Goal: Task Accomplishment & Management: Use online tool/utility

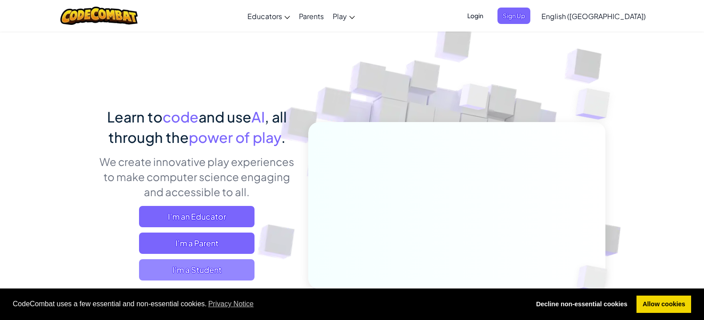
click at [201, 270] on span "I'm a Student" at bounding box center [196, 269] width 115 height 21
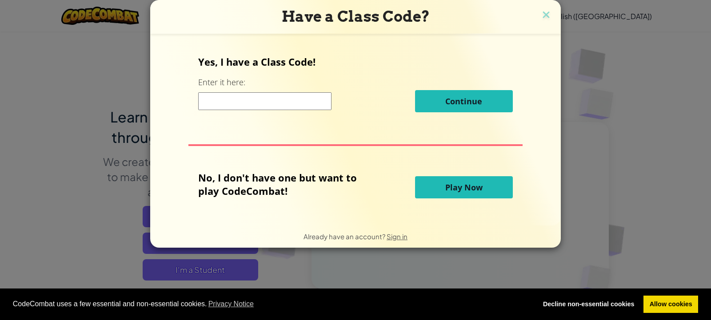
click at [465, 190] on span "Play Now" at bounding box center [463, 187] width 37 height 11
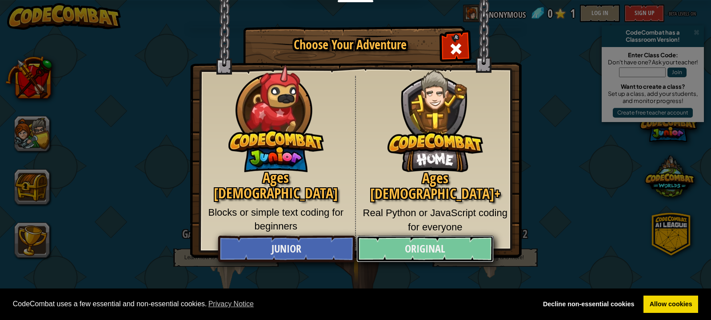
click at [390, 254] on link "Original" at bounding box center [424, 249] width 137 height 27
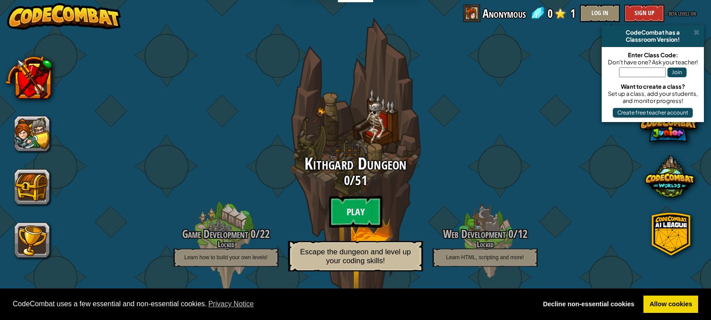
click at [349, 206] on btn "Play" at bounding box center [355, 212] width 53 height 32
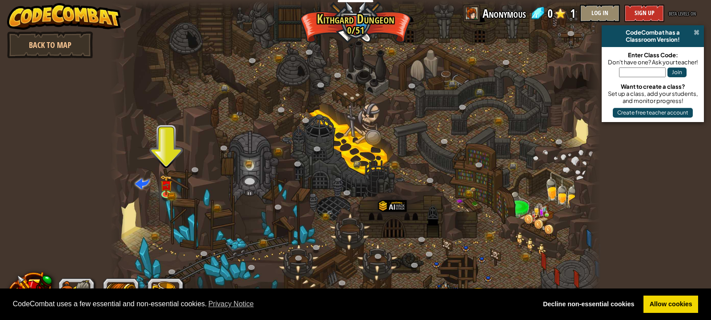
click at [695, 33] on span at bounding box center [696, 32] width 6 height 7
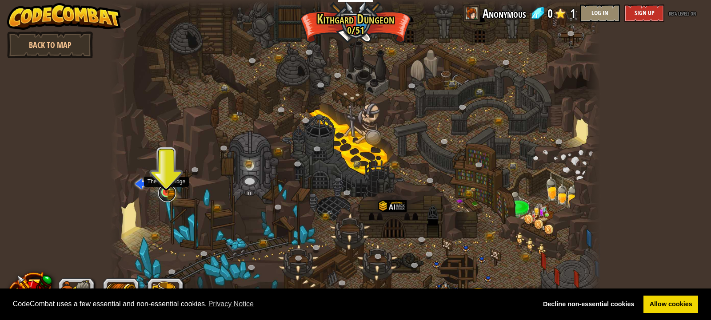
click at [165, 194] on link at bounding box center [167, 193] width 18 height 18
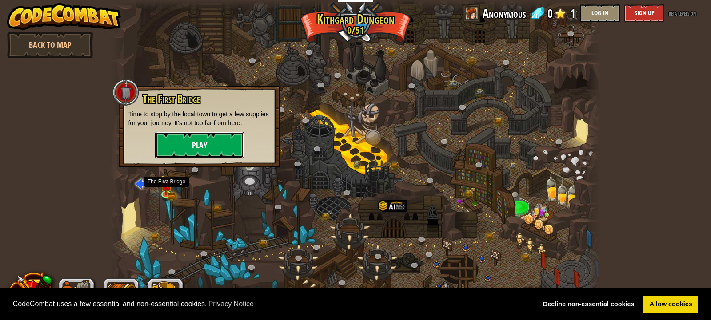
click at [202, 142] on button "Play" at bounding box center [199, 145] width 89 height 27
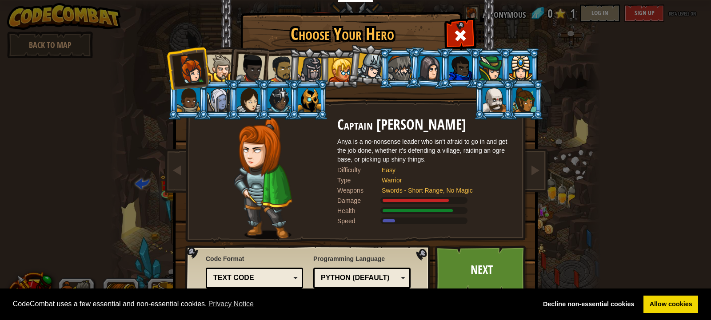
click at [224, 64] on div at bounding box center [220, 68] width 27 height 27
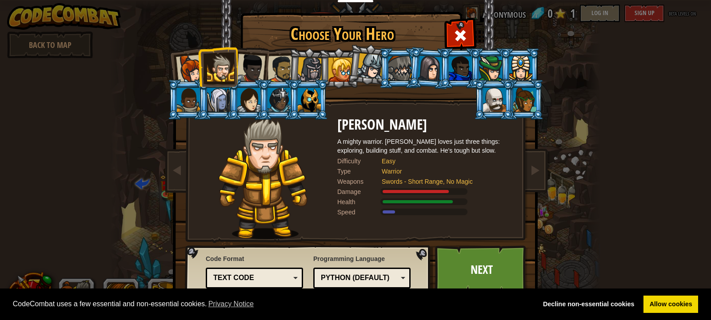
click at [183, 64] on div at bounding box center [190, 69] width 29 height 29
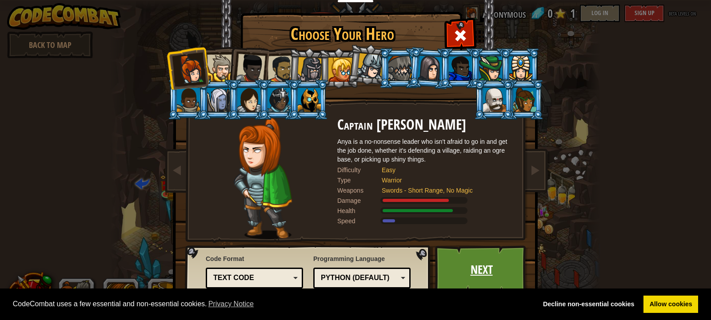
click at [477, 266] on link "Next" at bounding box center [481, 270] width 93 height 49
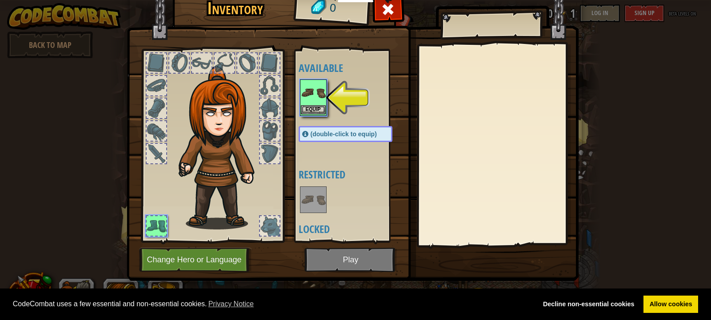
click at [305, 95] on img at bounding box center [313, 92] width 25 height 25
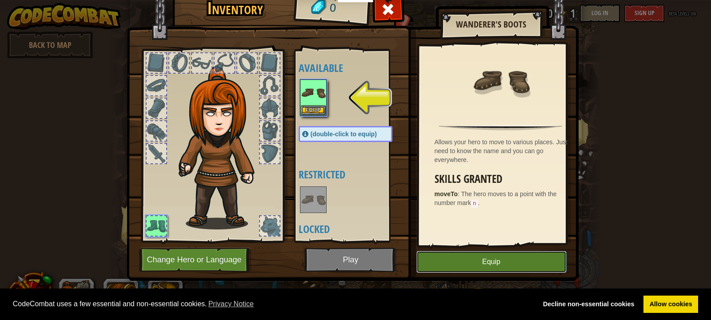
click at [481, 258] on button "Equip" at bounding box center [491, 262] width 150 height 22
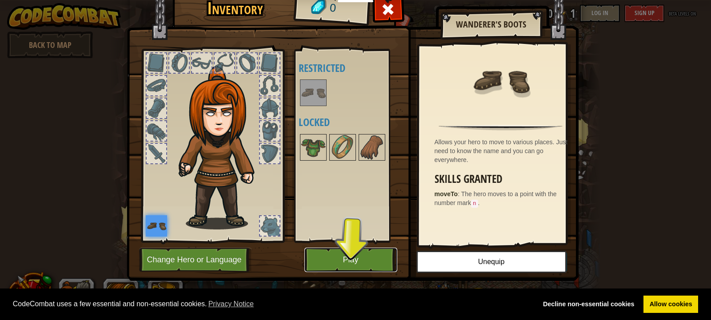
click at [341, 257] on button "Play" at bounding box center [350, 260] width 93 height 24
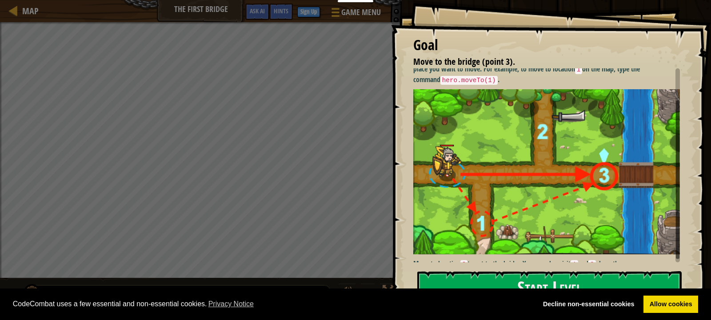
scroll to position [37, 0]
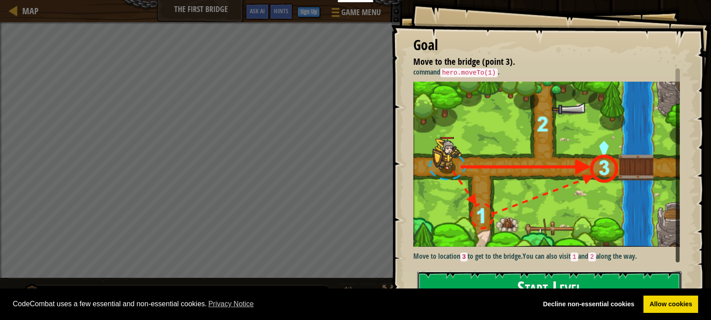
click at [513, 277] on button "Start Level" at bounding box center [549, 288] width 264 height 35
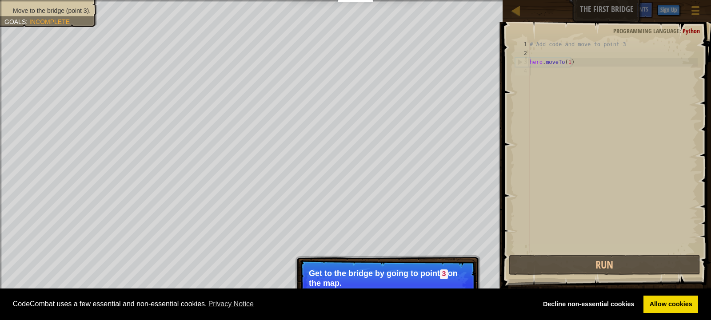
click at [370, 271] on p "Get to the bridge by going to point 3 on the map." at bounding box center [388, 278] width 158 height 19
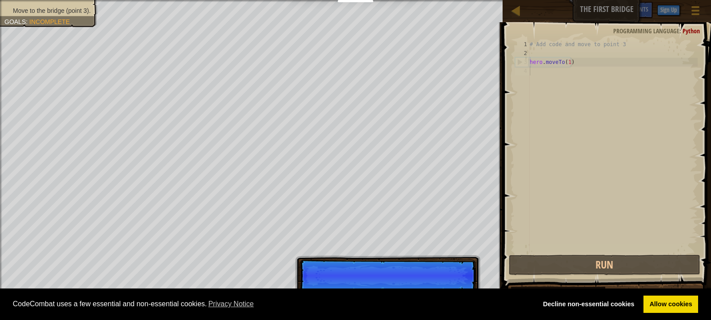
scroll to position [4, 0]
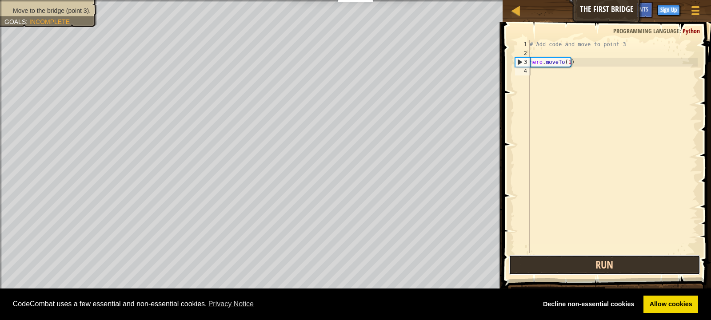
click at [606, 274] on button "Run" at bounding box center [605, 265] width 192 height 20
click at [595, 266] on button "Run" at bounding box center [605, 265] width 192 height 20
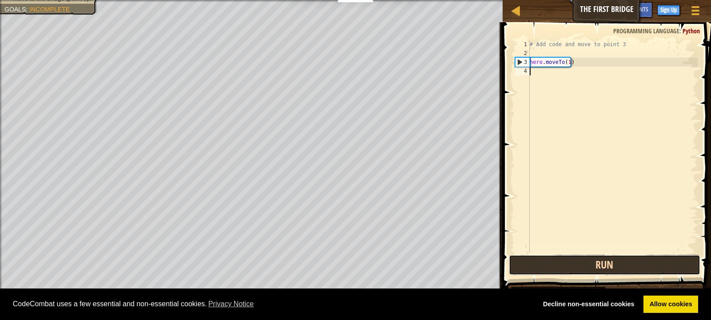
click at [595, 266] on button "Run" at bounding box center [605, 265] width 192 height 20
click at [591, 274] on button "Run" at bounding box center [605, 265] width 192 height 20
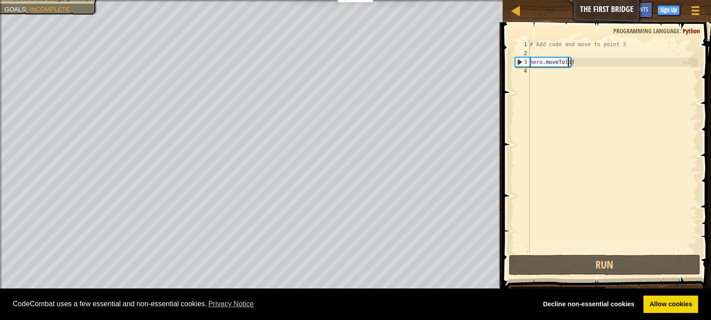
click at [569, 60] on div "# Add code and move to point 3 hero . moveTo ( 1 )" at bounding box center [613, 155] width 170 height 231
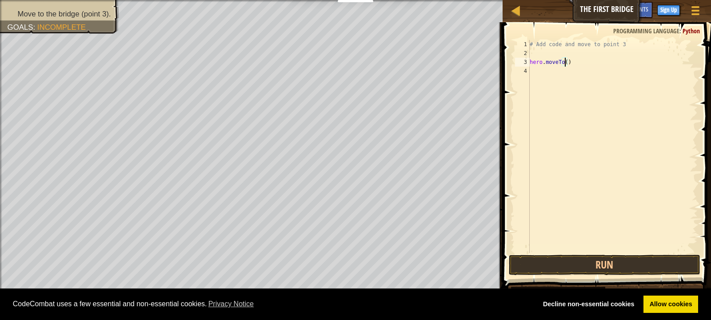
scroll to position [4, 3]
type textarea "hero.moveTo(3)"
click at [604, 263] on button "Run" at bounding box center [605, 265] width 192 height 20
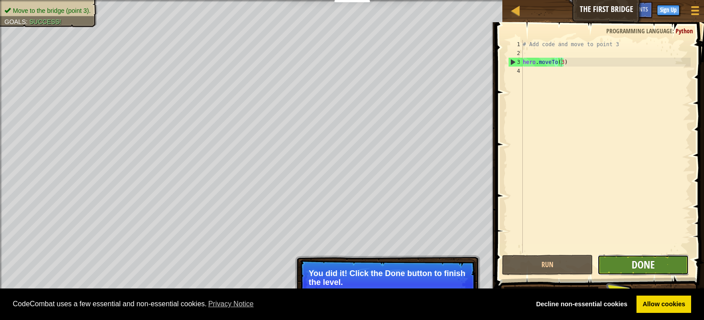
click at [638, 267] on span "Done" at bounding box center [643, 265] width 23 height 14
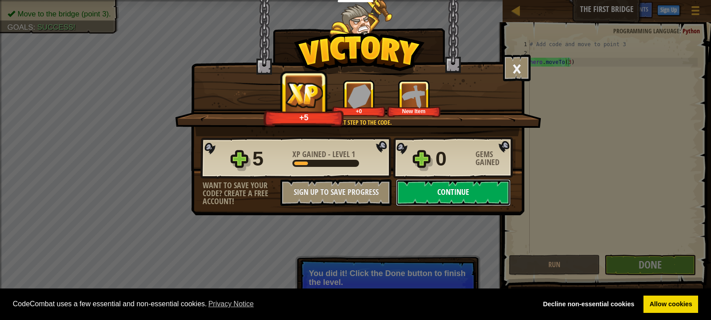
click at [461, 186] on button "Continue" at bounding box center [453, 192] width 115 height 27
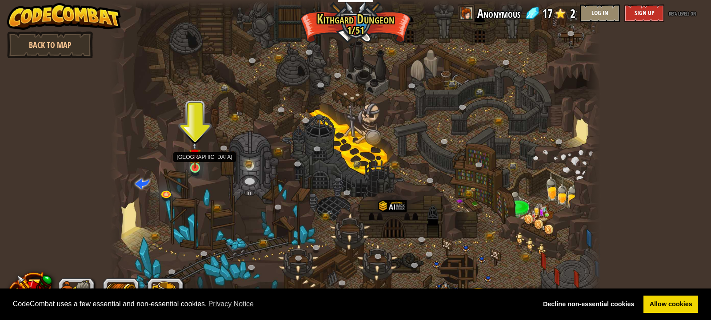
click at [193, 162] on img at bounding box center [195, 155] width 12 height 28
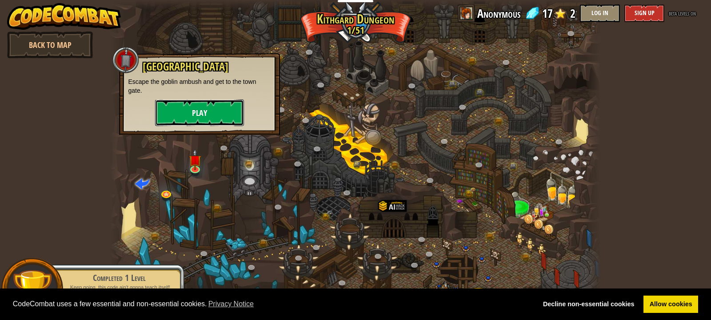
click at [208, 110] on button "Play" at bounding box center [199, 112] width 89 height 27
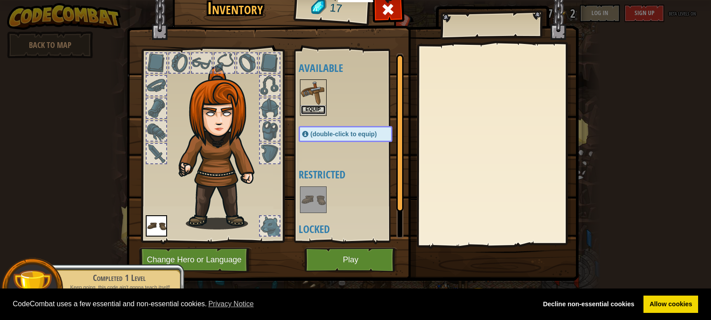
click at [311, 108] on button "Equip" at bounding box center [313, 109] width 25 height 9
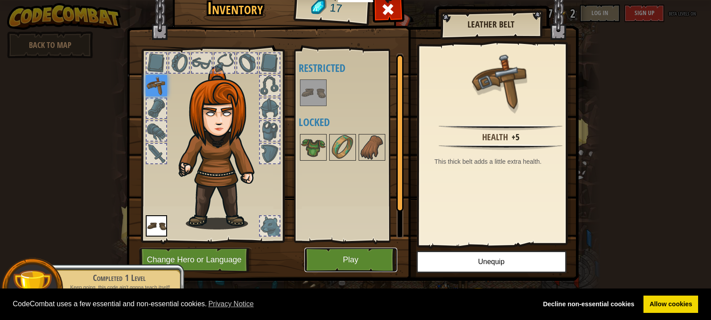
click at [341, 260] on button "Play" at bounding box center [350, 260] width 93 height 24
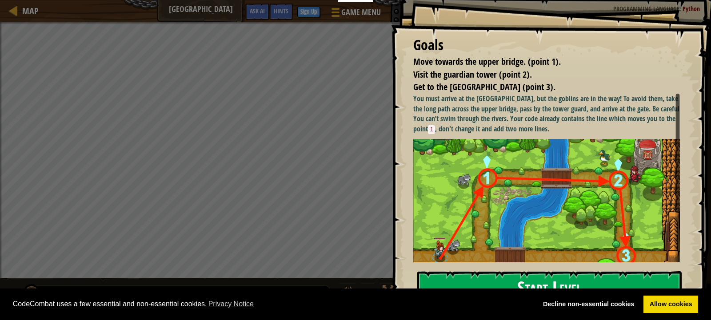
click at [550, 280] on button "Start Level" at bounding box center [549, 288] width 264 height 35
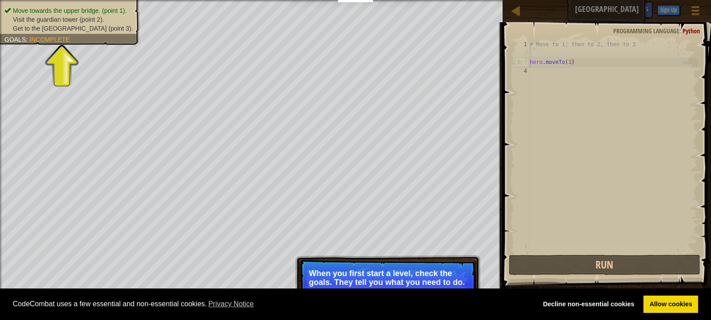
click at [570, 56] on div "# Move to 1, then to 2, then to 3 hero . moveTo ( 1 )" at bounding box center [613, 155] width 170 height 231
click at [568, 57] on div "# Move to 1, then to 2, then to 3 hero . moveTo ( 1 )" at bounding box center [613, 155] width 170 height 231
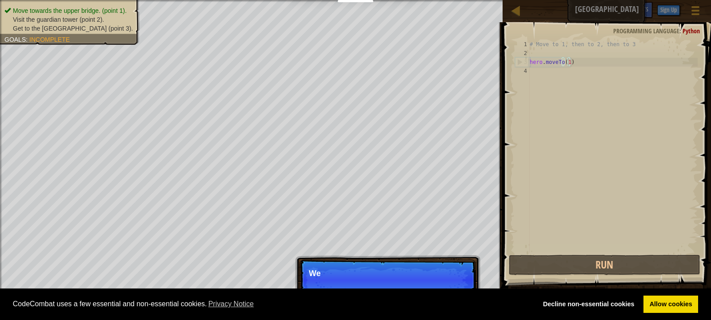
click at [568, 58] on div "# Move to 1, then to 2, then to 3 hero . moveTo ( 1 )" at bounding box center [613, 155] width 170 height 231
type textarea "hero.moveTo(1)"
click at [568, 61] on div "# Move to 1, then to 2, then to 3 hero . moveTo ( 1 )" at bounding box center [613, 155] width 170 height 231
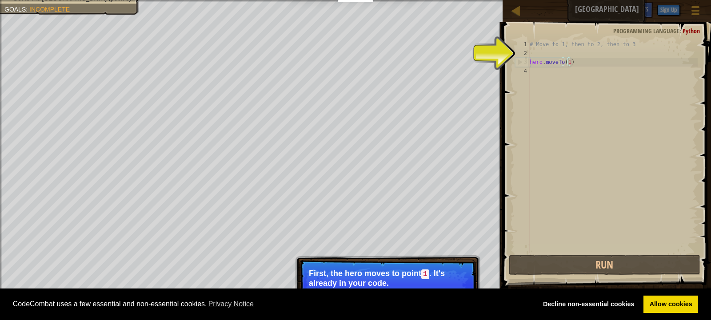
click at [422, 262] on p "Skip (esc) Continue Then move to the [GEOGRAPHIC_DATA] (point" at bounding box center [387, 285] width 176 height 50
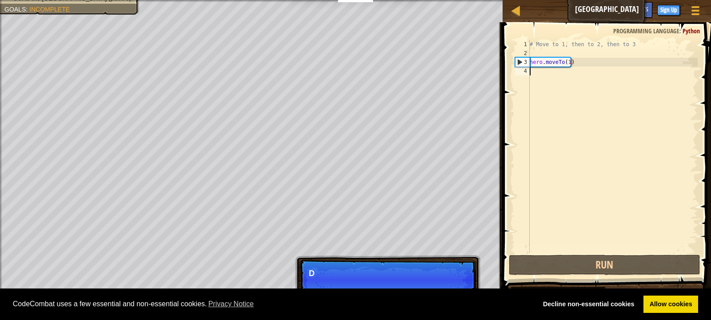
scroll to position [4, 0]
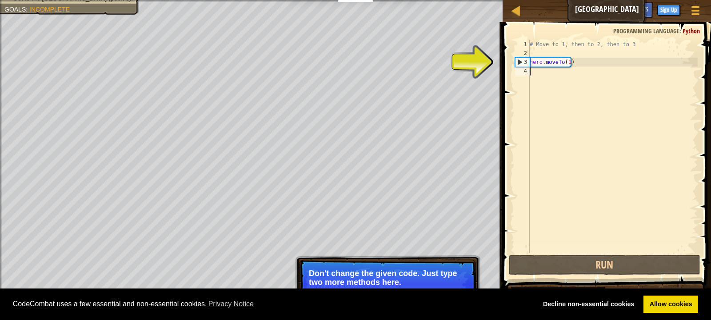
click at [535, 73] on div "# Move to 1, then to 2, then to 3 hero . moveTo ( 1 )" at bounding box center [613, 155] width 170 height 231
click at [541, 71] on div "# Move to 1, then to 2, then to 3 hero . moveTo ( 1 )" at bounding box center [613, 155] width 170 height 231
click at [535, 60] on div "# Move to 1, then to 2, then to 3 hero . moveTo ( 1 )" at bounding box center [613, 155] width 170 height 231
type textarea "hero.moveTo(1)"
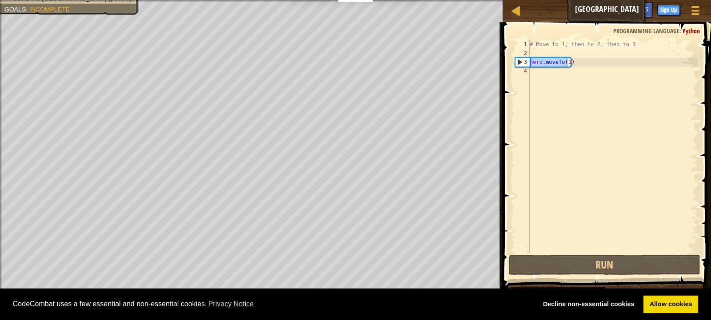
drag, startPoint x: 569, startPoint y: 58, endPoint x: 516, endPoint y: 59, distance: 52.9
click at [516, 59] on div "hero.moveTo(1) 1 2 3 4 # Move to 1, then to 2, then to 3 hero . moveTo ( 1 ) הה…" at bounding box center [605, 146] width 184 height 213
click at [536, 69] on div "# Move to 1, then to 2, then to 3 hero . moveTo ( 1 )" at bounding box center [613, 155] width 170 height 231
paste textarea "hero.moveTo(1"
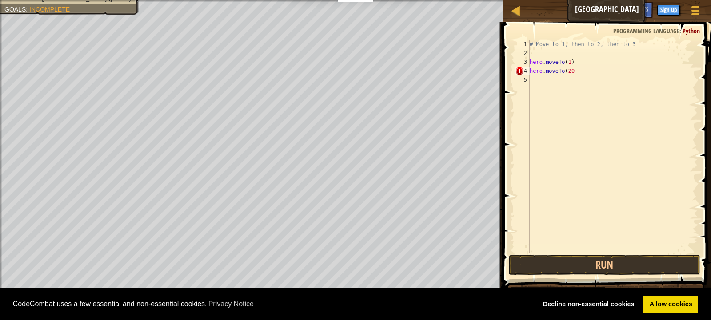
scroll to position [4, 3]
type textarea "hero.moveTo(2)"
click at [530, 81] on div "# Move to 1, then to 2, then to 3 hero . moveTo ( 1 ) hero . moveTo ( 2 )" at bounding box center [613, 155] width 170 height 231
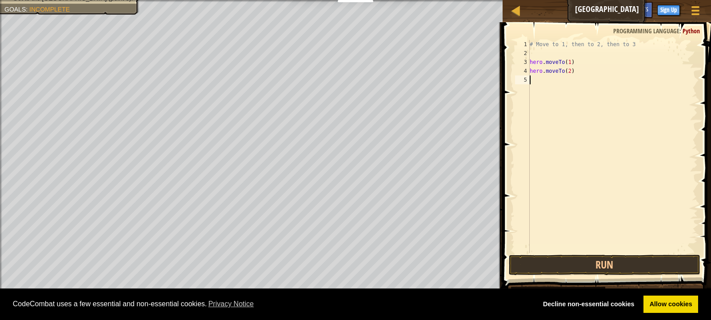
paste textarea "hero.moveTo(1"
type textarea "hero.moveTo(3)"
click at [589, 265] on button "Run" at bounding box center [605, 265] width 192 height 20
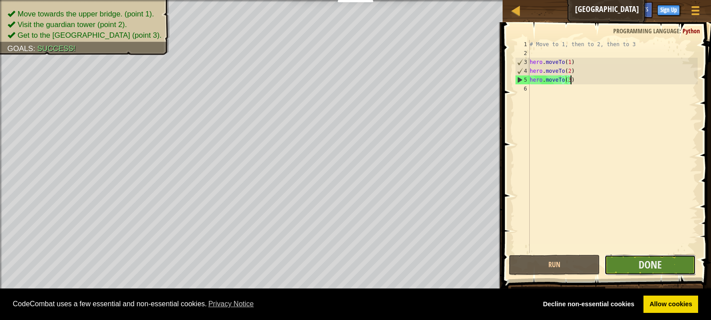
click at [637, 262] on button "Done" at bounding box center [649, 265] width 91 height 20
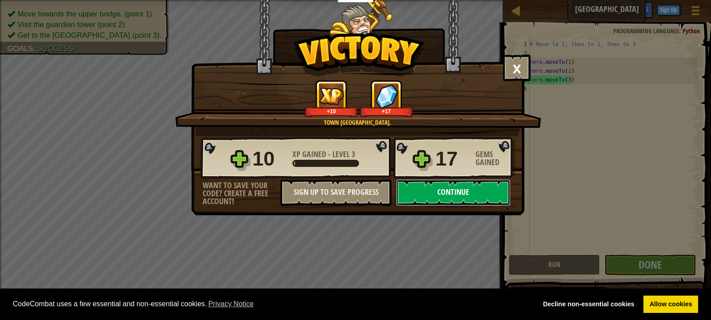
click at [435, 194] on button "Continue" at bounding box center [453, 192] width 115 height 27
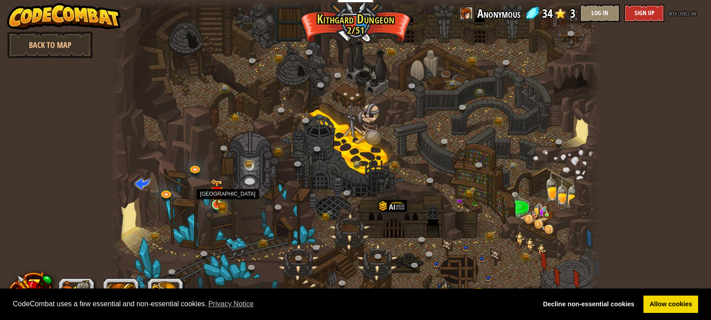
click at [211, 201] on img at bounding box center [217, 192] width 12 height 27
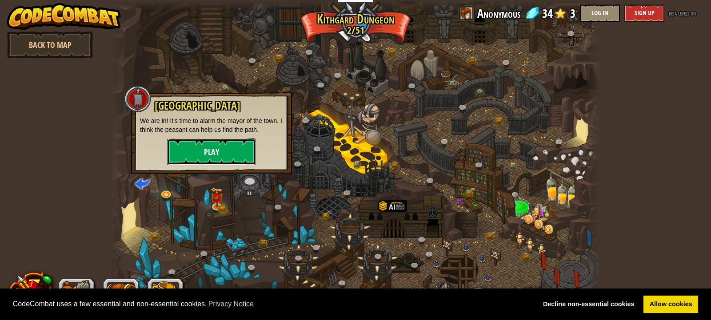
click at [217, 145] on button "Play" at bounding box center [211, 152] width 89 height 27
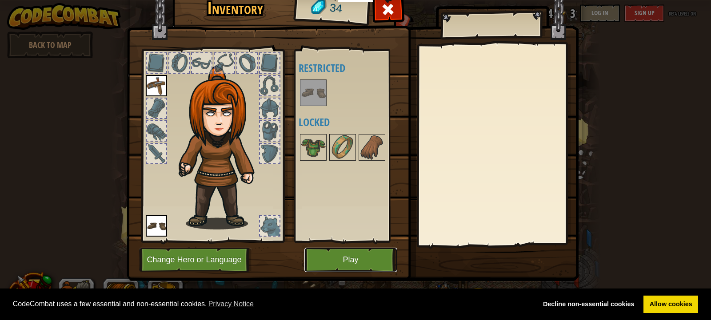
click at [340, 258] on button "Play" at bounding box center [350, 260] width 93 height 24
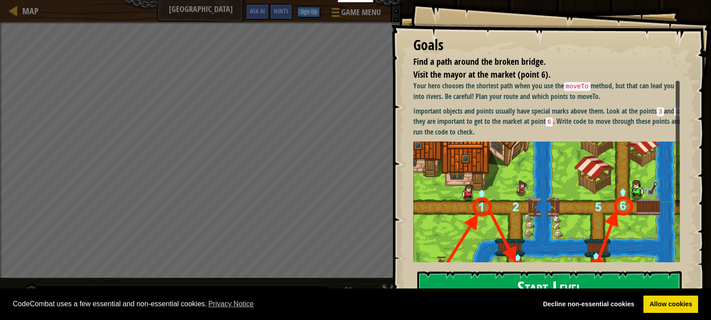
click at [573, 287] on button "Start Level" at bounding box center [549, 288] width 264 height 35
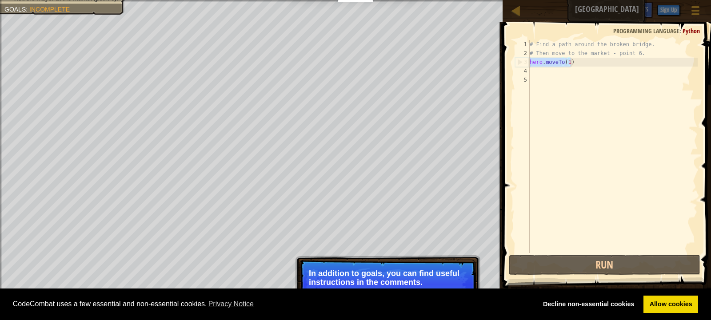
drag, startPoint x: 530, startPoint y: 63, endPoint x: 576, endPoint y: 62, distance: 45.8
click at [576, 62] on div "# Find a path around the broken bridge. # Then move to the market - point 6. he…" at bounding box center [613, 155] width 170 height 231
type textarea "hero.moveTo(1)"
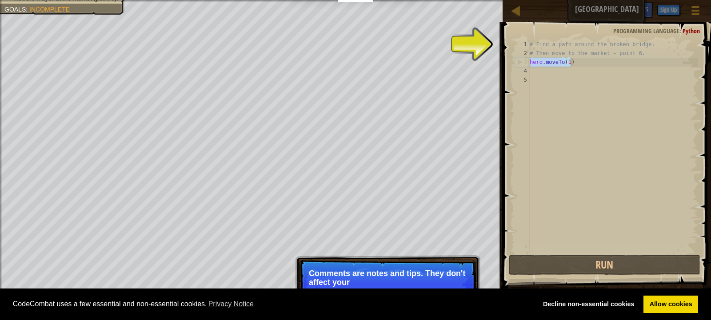
click at [541, 71] on div "# Find a path around the broken bridge. # Then move to the market - point 6. he…" at bounding box center [613, 155] width 170 height 231
click at [541, 72] on div "# Find a path around the broken bridge. # Then move to the market - point 6. he…" at bounding box center [613, 155] width 170 height 231
click at [607, 222] on div "# Find a path around the broken bridge. # Then move to the market - point 6. he…" at bounding box center [613, 155] width 170 height 231
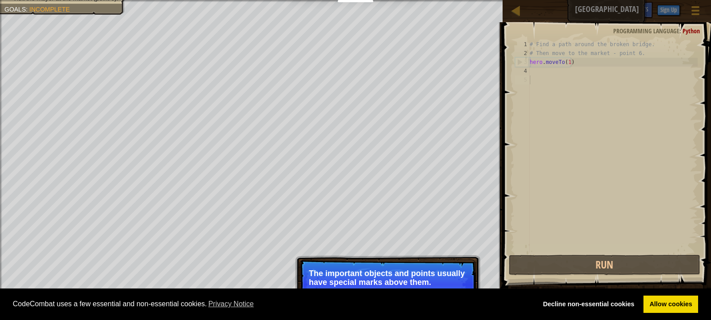
click at [465, 257] on div "Skip (esc) Continue The important objects and points usually have special marks…" at bounding box center [387, 320] width 185 height 131
click at [444, 281] on p "The important objects and points usually have special marks above them." at bounding box center [388, 278] width 158 height 18
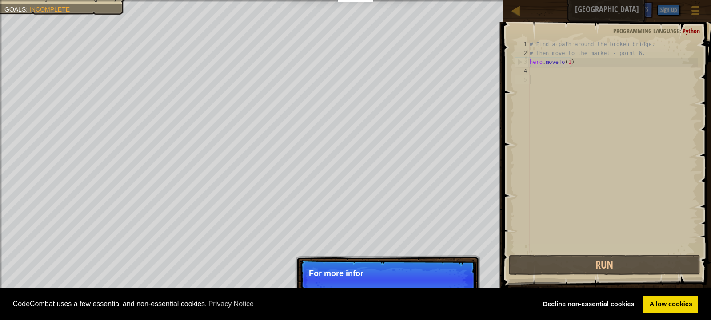
click at [543, 81] on div "# Find a path around the broken bridge. # Then move to the market - point 6. he…" at bounding box center [613, 155] width 170 height 231
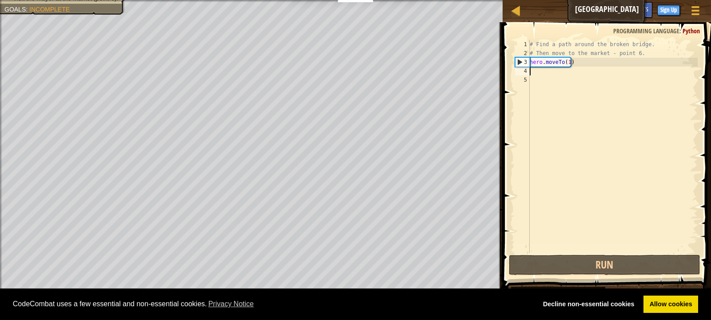
paste textarea "hero.moveTo(1)"
type textarea "hero.moveTo(1)"
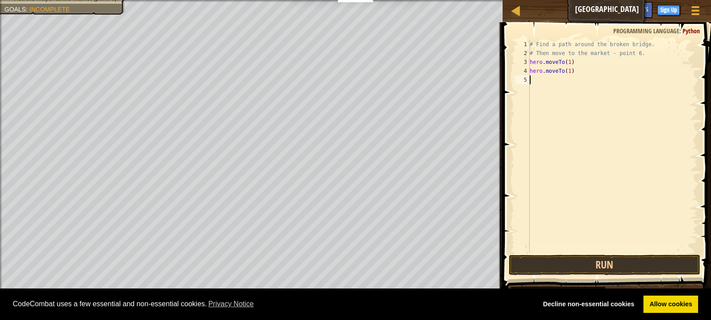
paste textarea "hero.moveTo(1)"
click at [566, 68] on div "# Find a path around the broken bridge. # Then move to the market - point 6. he…" at bounding box center [613, 155] width 170 height 231
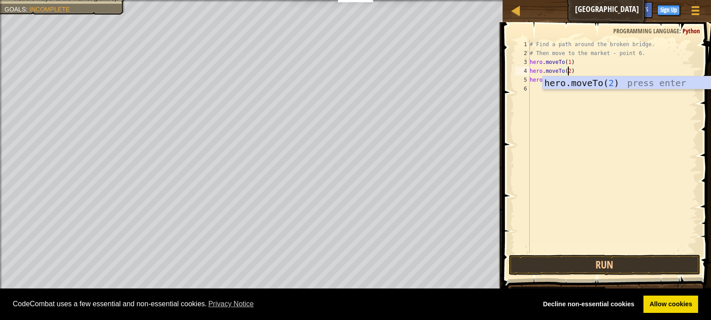
scroll to position [4, 3]
click at [583, 60] on div "# Find a path around the broken bridge. # Then move to the market - point 6. he…" at bounding box center [613, 155] width 170 height 231
type textarea "hero.moveTo(1)"
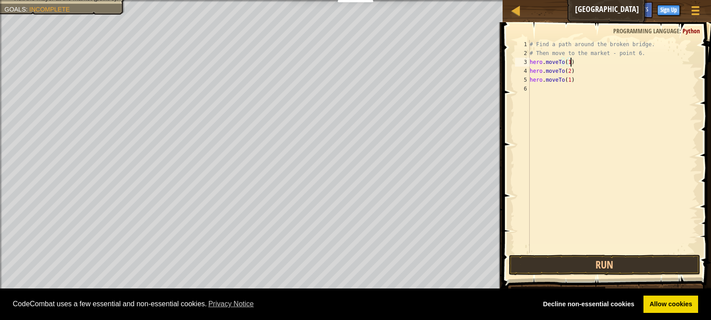
click at [568, 85] on div "# Find a path around the broken bridge. # Then move to the market - point 6. he…" at bounding box center [613, 155] width 170 height 231
click at [566, 82] on div "# Find a path around the broken bridge. # Then move to the market - point 6. he…" at bounding box center [613, 155] width 170 height 231
type textarea "hero.moveTo(3)"
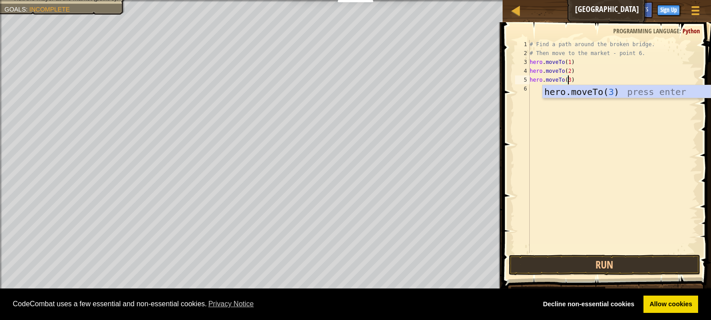
scroll to position [4, 3]
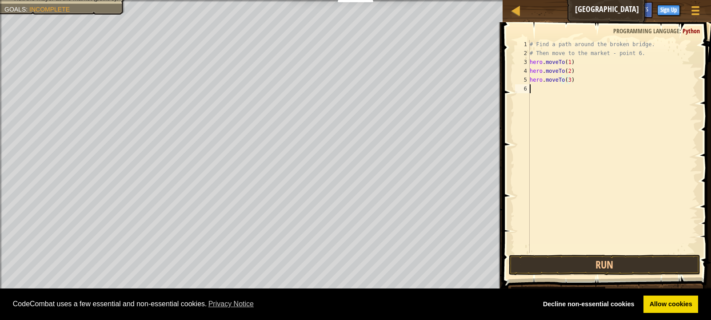
click at [552, 99] on div "# Find a path around the broken bridge. # Then move to the market - point 6. he…" at bounding box center [613, 155] width 170 height 231
paste textarea "hero.moveTo(1)"
click at [568, 89] on div "# Find a path around the broken bridge. # Then move to the market - point 6. he…" at bounding box center [613, 155] width 170 height 231
type textarea "hero.moveTo(4)"
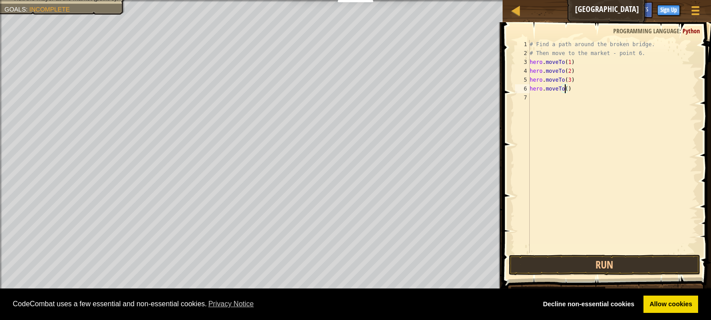
scroll to position [4, 3]
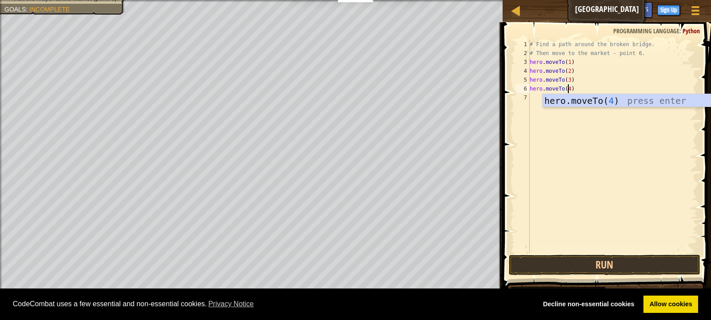
click at [531, 93] on div "# Find a path around the broken bridge. # Then move to the market - point 6. he…" at bounding box center [613, 155] width 170 height 231
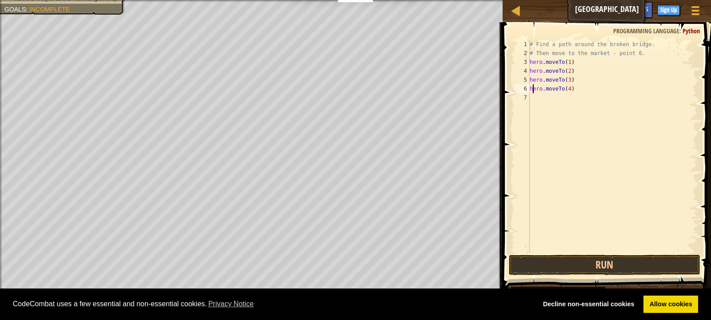
click at [540, 95] on div "# Find a path around the broken bridge. # Then move to the market - point 6. he…" at bounding box center [613, 155] width 170 height 231
paste textarea "hero.moveTo(1)"
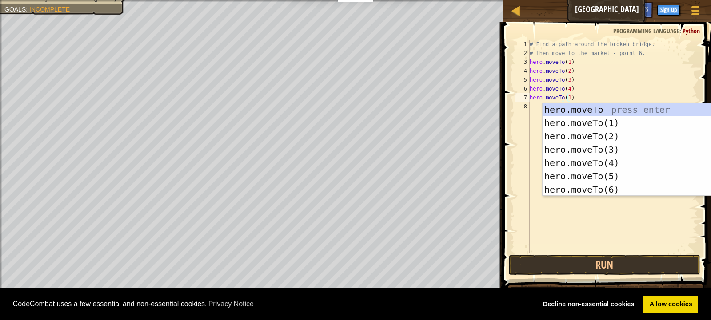
click at [567, 96] on div "# Find a path around the broken bridge. # Then move to the market - point 6. he…" at bounding box center [613, 155] width 170 height 231
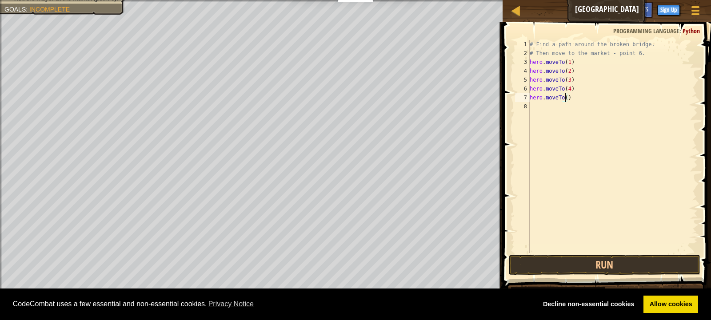
type textarea "hero.moveTo(5)"
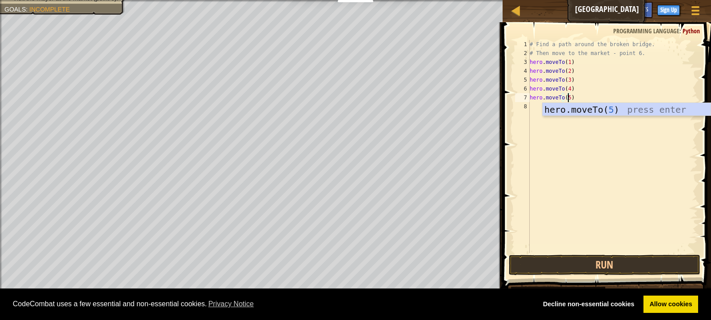
click at [578, 119] on div "# Find a path around the broken bridge. # Then move to the market - point 6. he…" at bounding box center [613, 155] width 170 height 231
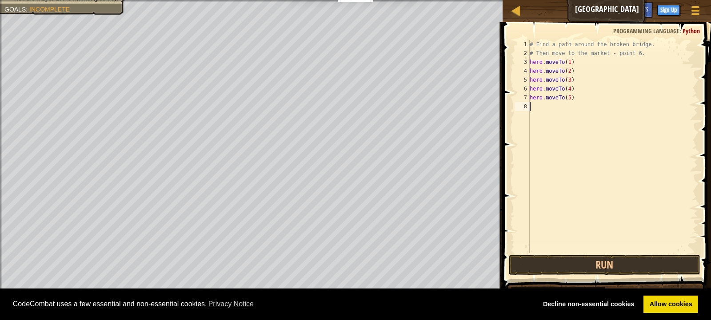
scroll to position [4, 0]
paste textarea "hero.moveTo(1)"
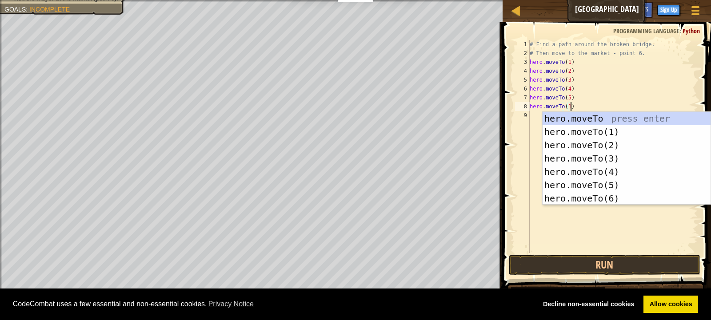
click at [568, 107] on div "# Find a path around the broken bridge. # Then move to the market - point 6. he…" at bounding box center [613, 155] width 170 height 231
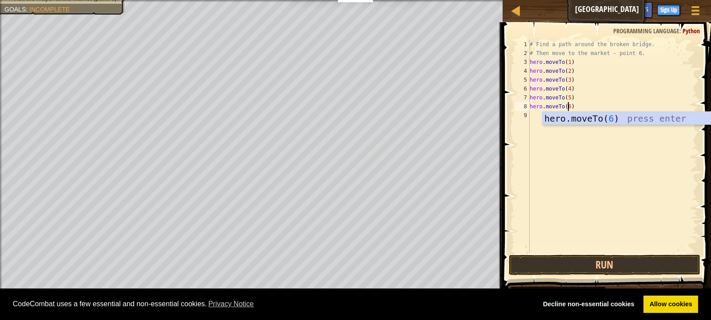
scroll to position [4, 3]
type textarea "hero.moveTo(6)"
click at [595, 266] on button "Run" at bounding box center [605, 265] width 192 height 20
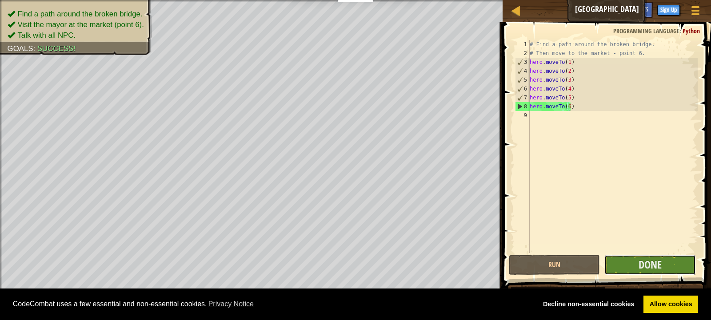
click at [637, 260] on button "Done" at bounding box center [649, 265] width 91 height 20
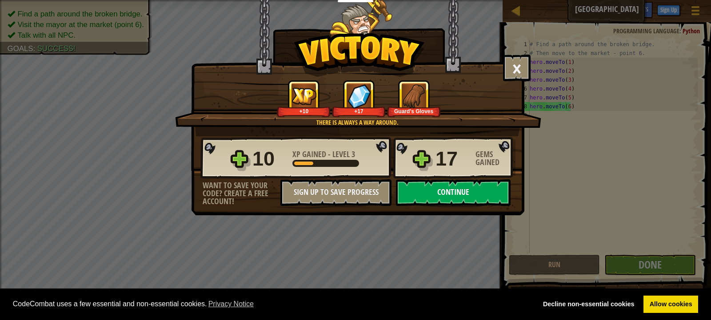
click at [449, 193] on button "Continue" at bounding box center [453, 192] width 115 height 27
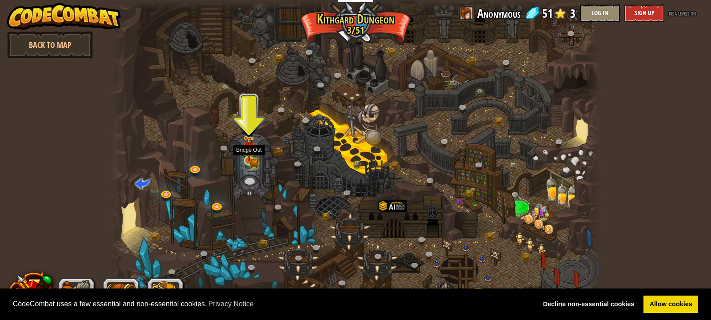
click at [249, 150] on img at bounding box center [248, 148] width 7 height 7
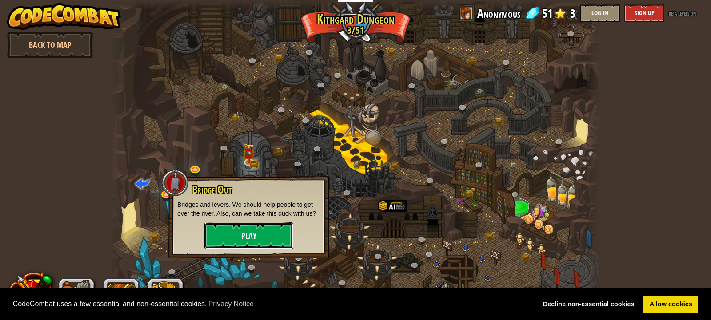
click at [283, 233] on button "Play" at bounding box center [248, 235] width 89 height 27
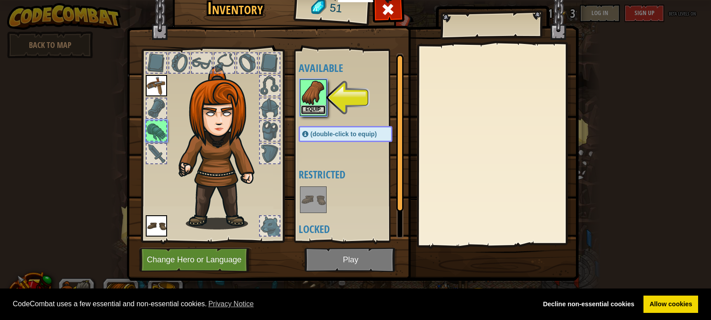
click at [310, 106] on button "Equip" at bounding box center [313, 109] width 25 height 9
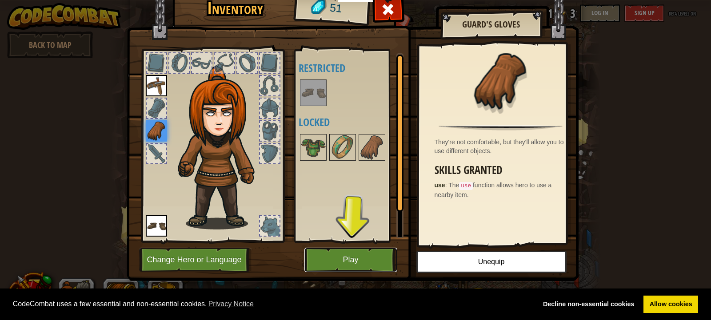
click at [358, 257] on button "Play" at bounding box center [350, 260] width 93 height 24
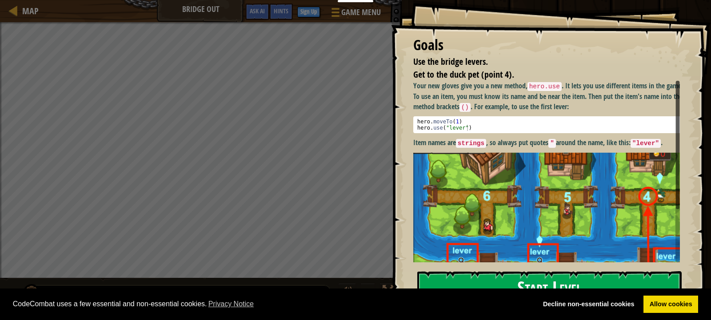
click at [529, 282] on button "Start Level" at bounding box center [549, 288] width 264 height 35
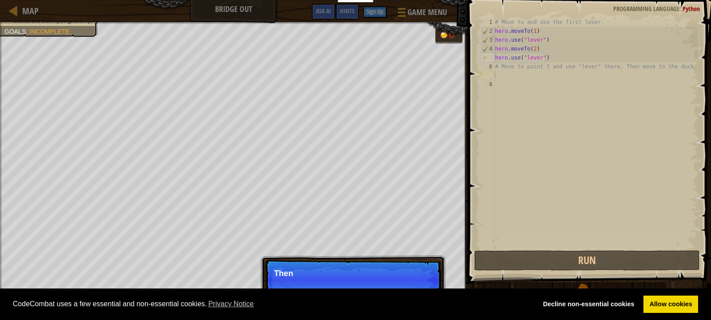
click at [351, 265] on p "Skip (esc) Continue Then" at bounding box center [353, 280] width 176 height 41
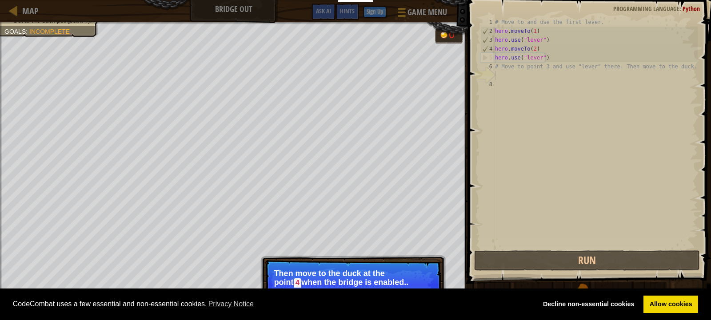
click at [340, 280] on p "Then move to the duck at the [GEOGRAPHIC_DATA] when the bridge is enabled.." at bounding box center [353, 278] width 158 height 19
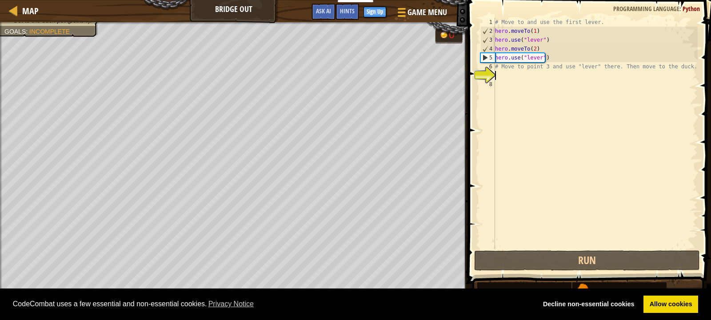
scroll to position [4, 0]
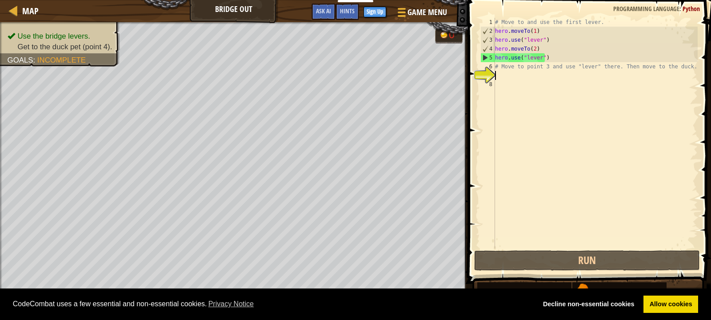
paste textarea "hero.moveTo(1)"
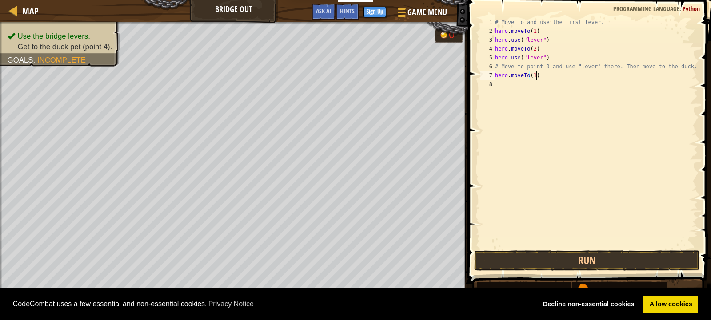
click at [533, 78] on div "# Move to and use the first lever. hero . moveTo ( 1 ) hero . use ( "lever" ) h…" at bounding box center [595, 142] width 204 height 249
type textarea "hero.moveTo(3)"
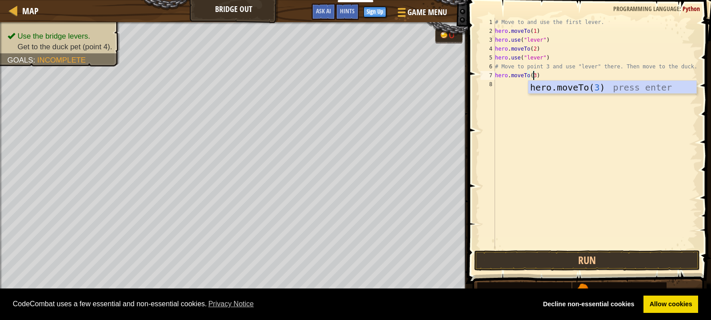
scroll to position [4, 3]
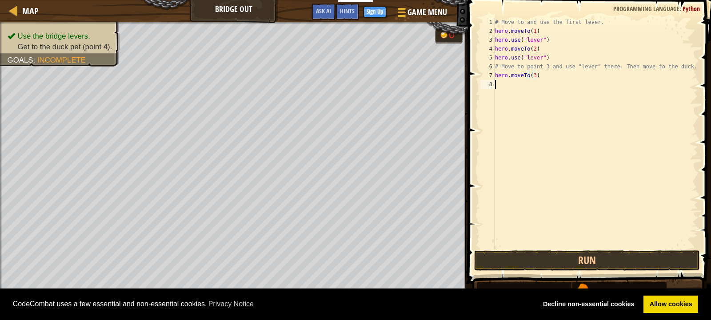
click at [526, 108] on div "# Move to and use the first lever. hero . moveTo ( 1 ) hero . use ( "lever" ) h…" at bounding box center [595, 142] width 204 height 249
drag, startPoint x: 495, startPoint y: 58, endPoint x: 564, endPoint y: 58, distance: 69.3
click at [564, 58] on div "# Move to and use the first lever. hero . moveTo ( 1 ) hero . use ( "lever" ) h…" at bounding box center [595, 142] width 204 height 249
type textarea "hero.use("lever")"
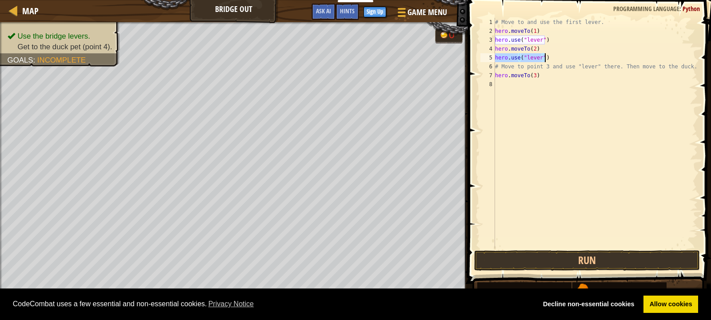
click at [502, 88] on div "# Move to and use the first lever. hero . moveTo ( 1 ) hero . use ( "lever" ) h…" at bounding box center [595, 142] width 204 height 249
paste textarea "hero.moveTo(1)"
type textarea "hero.moveTo(1)"
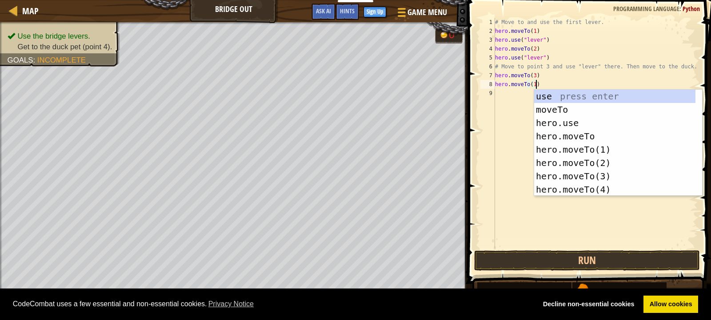
click at [533, 85] on div "# Move to and use the first lever. hero . moveTo ( 1 ) hero . use ( "lever" ) h…" at bounding box center [595, 142] width 204 height 249
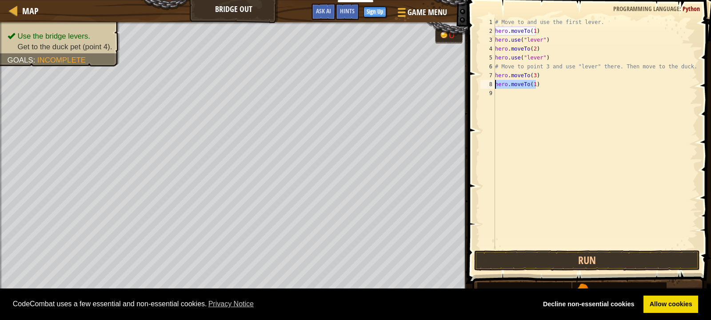
drag, startPoint x: 541, startPoint y: 84, endPoint x: 479, endPoint y: 84, distance: 62.2
click at [479, 84] on div "hero.moveTo(1) 1 2 3 4 5 6 7 8 9 # Move to and use the first lever. hero . move…" at bounding box center [587, 133] width 219 height 231
click at [573, 122] on div "# Move to and use the first lever. hero . moveTo ( 1 ) hero . use ( "lever" ) h…" at bounding box center [595, 142] width 204 height 249
drag, startPoint x: 533, startPoint y: 83, endPoint x: 494, endPoint y: 84, distance: 39.5
click at [494, 84] on div "1 2 3 4 5 6 7 8 9 # Move to and use the first lever. hero . moveTo ( 1 ) hero .…" at bounding box center [587, 133] width 219 height 231
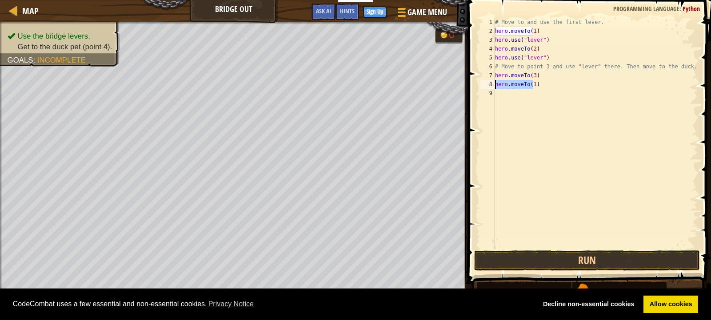
type textarea ")"
click at [501, 83] on div "# Move to and use the first lever. hero . moveTo ( 1 ) hero . use ( "lever" ) h…" at bounding box center [595, 142] width 204 height 249
drag, startPoint x: 495, startPoint y: 40, endPoint x: 556, endPoint y: 44, distance: 61.0
click at [556, 44] on div "# Move to and use the first lever. hero . moveTo ( 1 ) hero . use ( "lever" ) h…" at bounding box center [595, 142] width 204 height 249
paste textarea "moveTo(1"
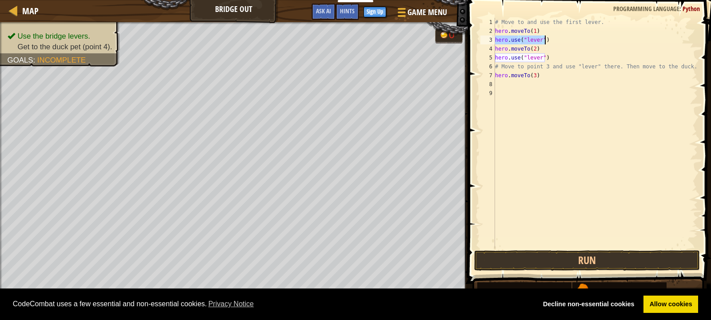
type textarea "hero.moveTo(1)"
drag, startPoint x: 496, startPoint y: 41, endPoint x: 544, endPoint y: 38, distance: 48.0
click at [544, 38] on div "# Move to and use the first lever. hero . moveTo ( 1 ) hero . moveTo ( 1 ) hero…" at bounding box center [595, 142] width 204 height 249
click at [501, 84] on div "# Move to and use the first lever. hero . moveTo ( 1 ) hero . moveTo ( 1 ) hero…" at bounding box center [595, 142] width 204 height 249
paste textarea "hero.moveTo(1)"
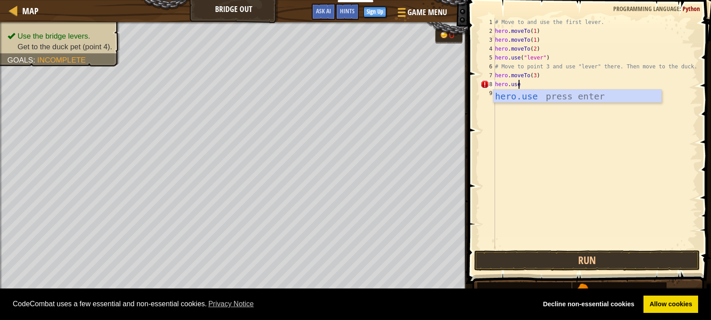
scroll to position [4, 1]
click at [530, 97] on div "hero.use press enter" at bounding box center [577, 110] width 168 height 40
type textarea "hero.use("lever")"
click at [500, 92] on div "# Move to and use the first lever. hero . moveTo ( 1 ) hero . moveTo ( 1 ) hero…" at bounding box center [595, 142] width 204 height 249
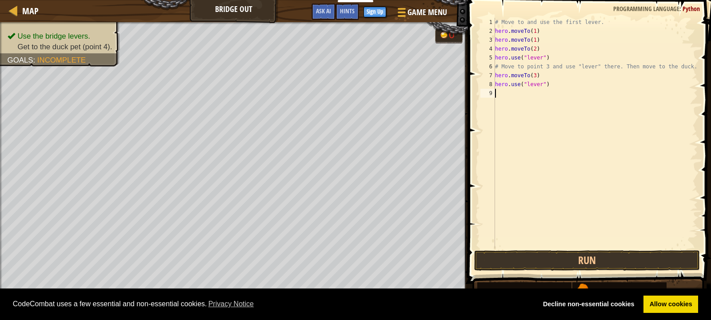
paste textarea "hero.moveTo(1)"
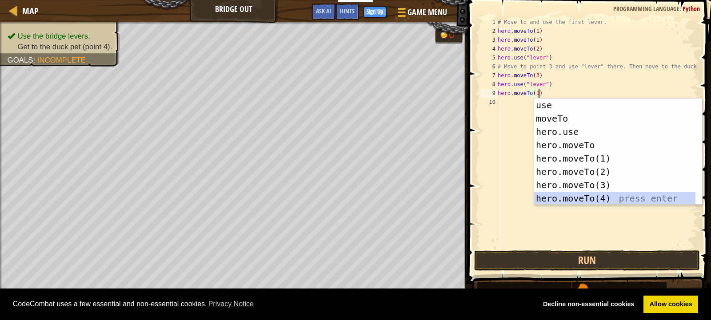
click at [566, 198] on div "use press enter moveTo press enter hero.use press enter hero.moveTo press enter…" at bounding box center [618, 165] width 168 height 133
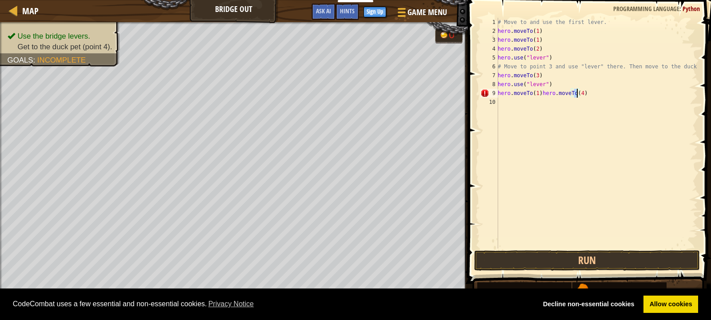
click at [539, 93] on div "# Move to and use the first lever. hero . moveTo ( 1 ) hero . moveTo ( 1 ) hero…" at bounding box center [597, 142] width 202 height 249
type textarea "hero.moveTo(4)"
click at [582, 255] on button "Run" at bounding box center [587, 260] width 226 height 20
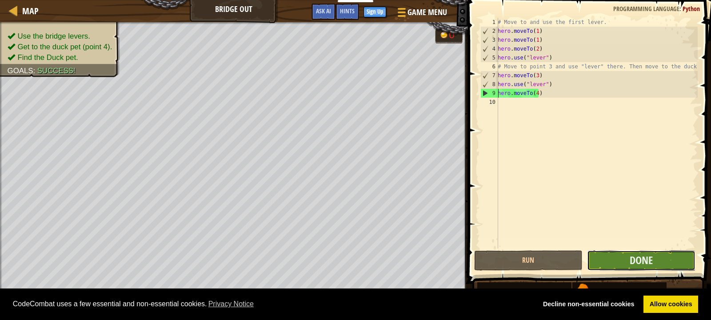
click at [617, 263] on button "Done" at bounding box center [641, 260] width 108 height 20
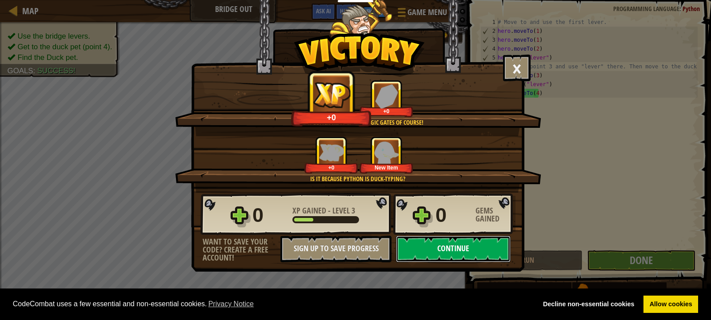
click at [449, 244] on button "Continue" at bounding box center [453, 249] width 115 height 27
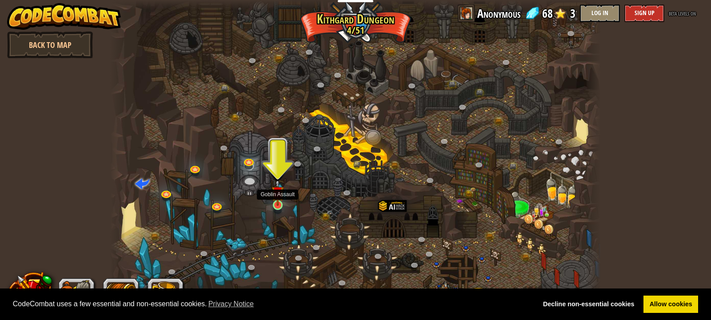
click at [275, 203] on img at bounding box center [277, 193] width 12 height 28
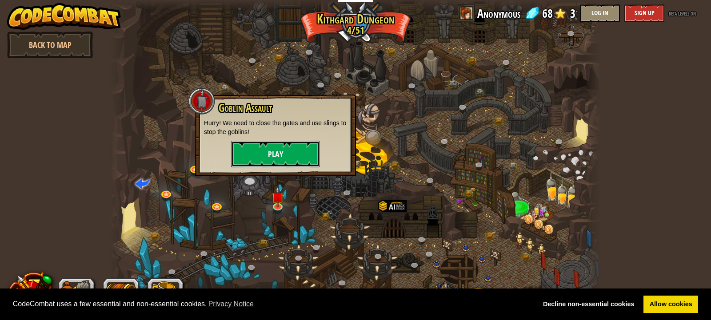
click at [280, 157] on button "Play" at bounding box center [275, 154] width 89 height 27
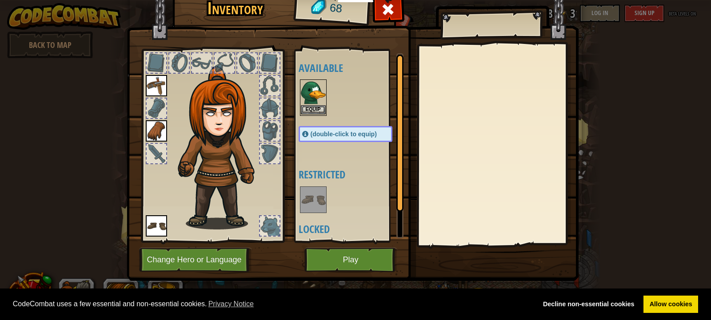
click at [314, 93] on img at bounding box center [313, 92] width 25 height 25
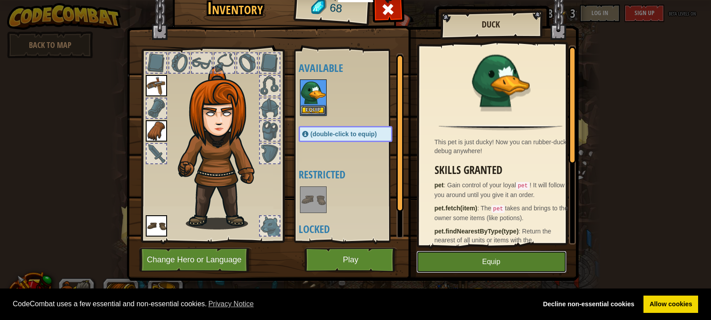
click at [478, 259] on button "Equip" at bounding box center [491, 262] width 150 height 22
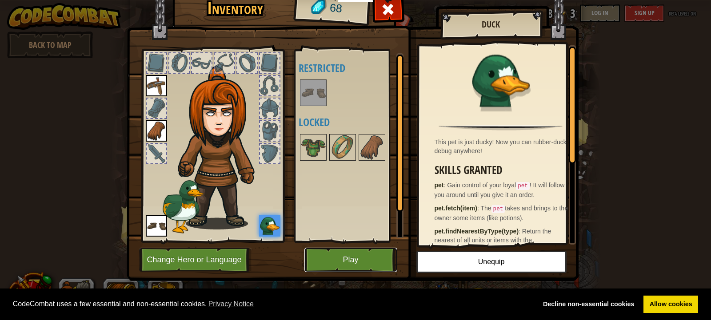
click at [350, 252] on button "Play" at bounding box center [350, 260] width 93 height 24
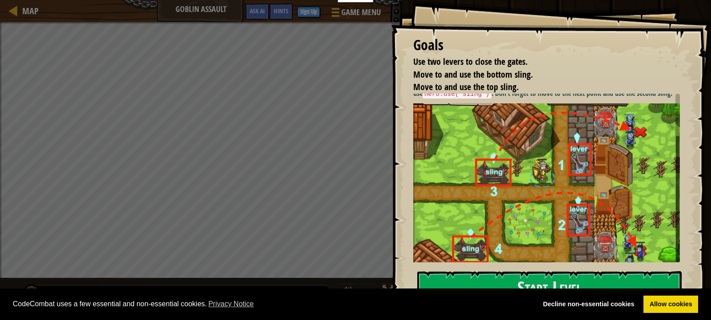
scroll to position [50, 0]
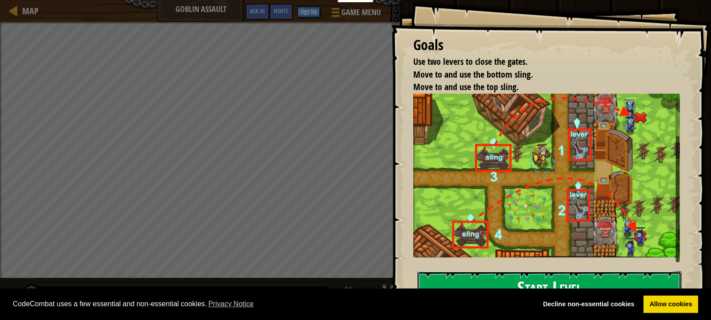
click at [501, 277] on button "Start Level" at bounding box center [549, 288] width 264 height 35
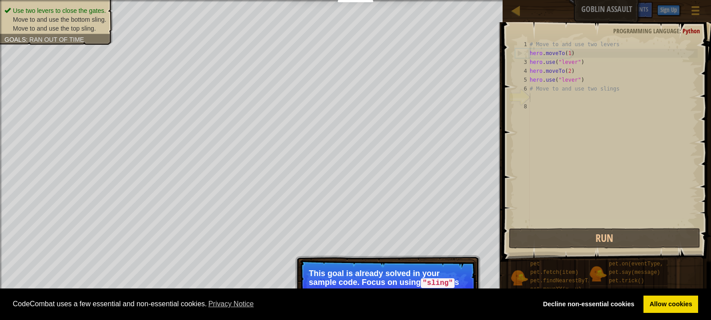
click at [391, 278] on p "This goal is already solved in your sample code. Focus on using "sling" s to de…" at bounding box center [388, 283] width 158 height 28
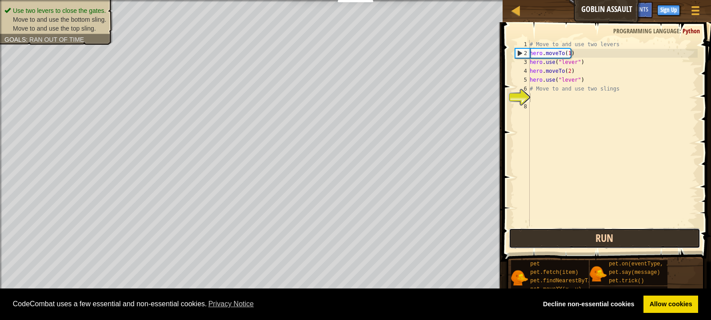
click at [575, 234] on button "Run" at bounding box center [605, 238] width 192 height 20
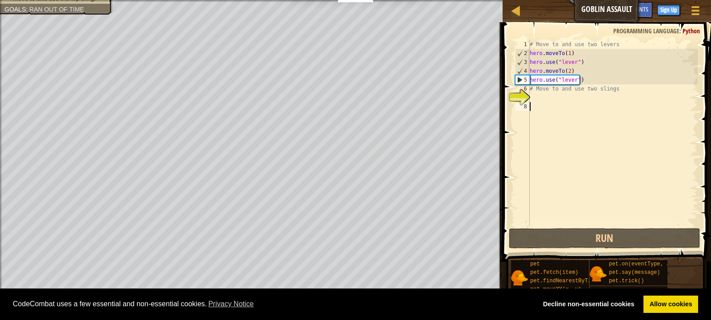
paste textarea "hero.moveTo(1)"
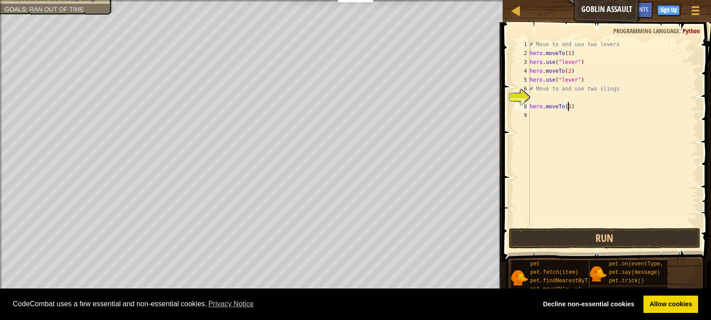
click at [566, 107] on div "# Move to and use two levers hero . moveTo ( 1 ) hero . use ( "lever" ) hero . …" at bounding box center [613, 142] width 170 height 204
type textarea "hero.moveTo(3)"
click at [623, 237] on button "Run" at bounding box center [605, 238] width 192 height 20
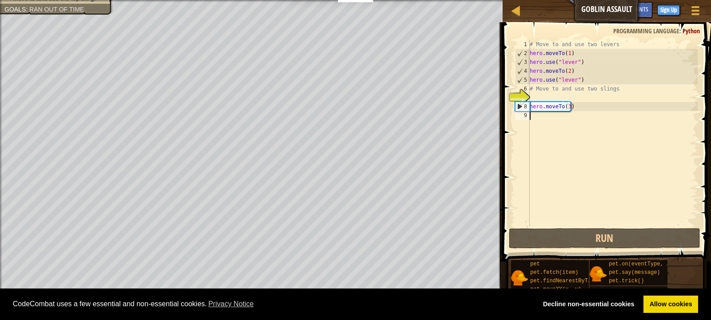
scroll to position [4, 0]
paste textarea "hero.moveTo(1)"
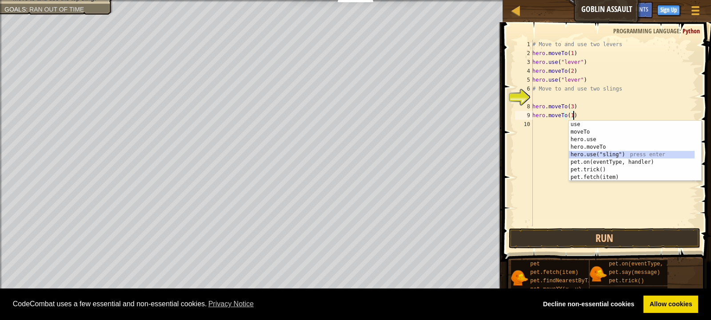
click at [582, 155] on div "use press enter moveTo press enter hero.use press enter hero.moveTo press enter…" at bounding box center [631, 158] width 126 height 75
type textarea "hero.moveTo(1)hero.use("sling")"
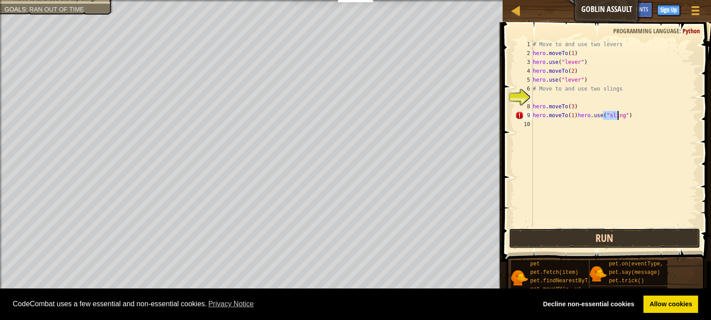
click at [585, 237] on button "Run" at bounding box center [605, 238] width 192 height 20
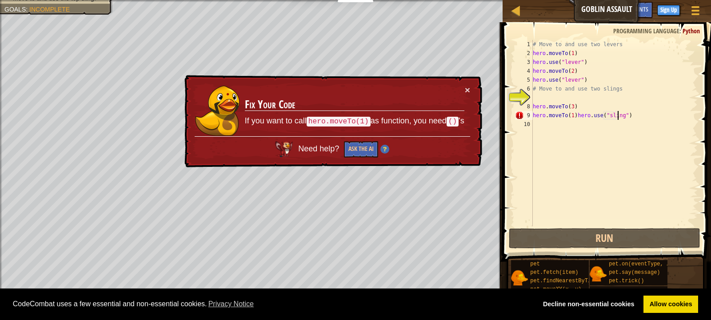
click at [574, 122] on div "# Move to and use two levers hero . moveTo ( 1 ) hero . use ( "lever" ) hero . …" at bounding box center [614, 142] width 167 height 204
click at [575, 117] on div "# Move to and use two levers hero . moveTo ( 1 ) hero . use ( "lever" ) hero . …" at bounding box center [614, 142] width 167 height 204
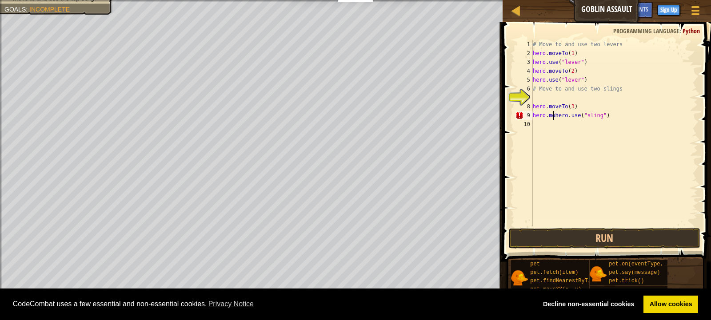
type textarea "hero.use("sling")"
click at [600, 232] on button "Run" at bounding box center [605, 238] width 192 height 20
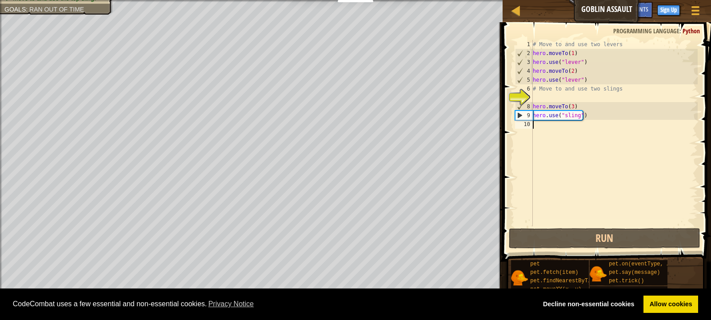
paste textarea "hero.moveTo(1)"
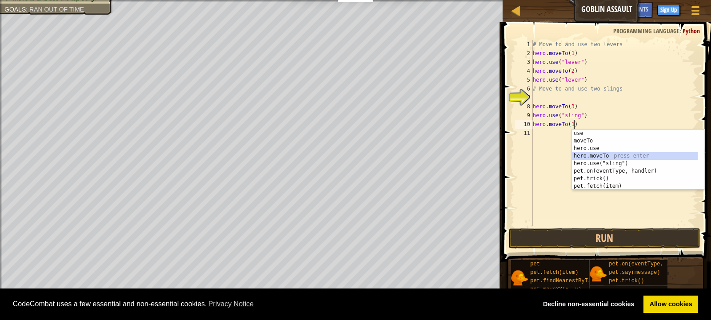
click at [594, 157] on div "use press enter moveTo press enter hero.use press enter hero.moveTo press enter…" at bounding box center [635, 167] width 126 height 75
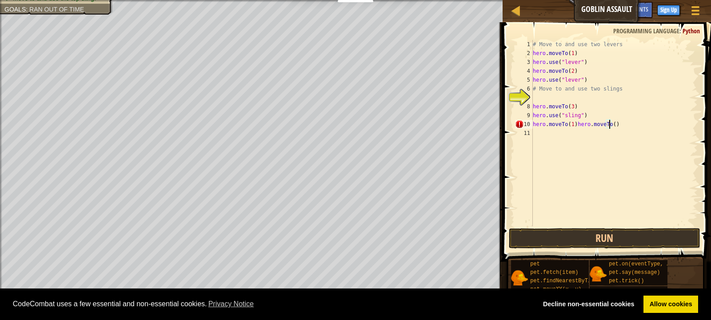
type textarea "hero.moveTo(1)hero.moveTo(4)"
click at [536, 134] on div "# Move to and use two levers hero . moveTo ( 1 ) hero . use ( "lever" ) hero . …" at bounding box center [614, 142] width 167 height 204
click at [574, 126] on div "# Move to and use two levers hero . moveTo ( 1 ) hero . use ( "lever" ) hero . …" at bounding box center [614, 142] width 167 height 204
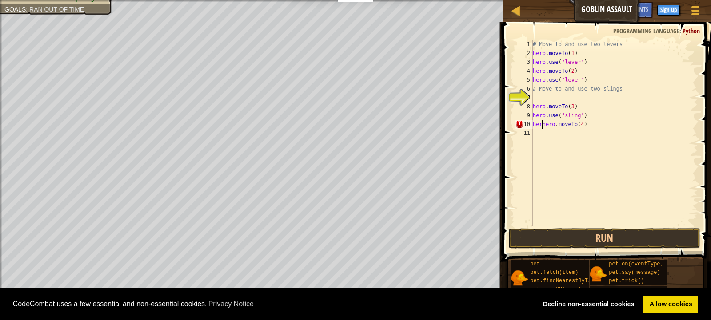
type textarea "hero.moveTo(4)"
click at [544, 133] on div "# Move to and use two levers hero . moveTo ( 1 ) hero . use ( "lever" ) hero . …" at bounding box center [614, 142] width 167 height 204
paste textarea "hero.moveTo(1)"
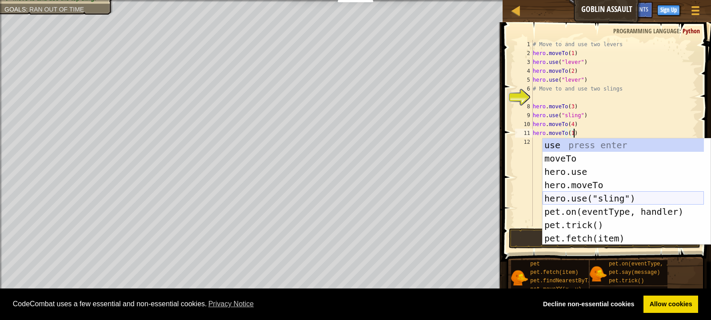
click at [573, 192] on div "use press enter moveTo press enter hero.use press enter hero.moveTo press enter…" at bounding box center [622, 205] width 161 height 133
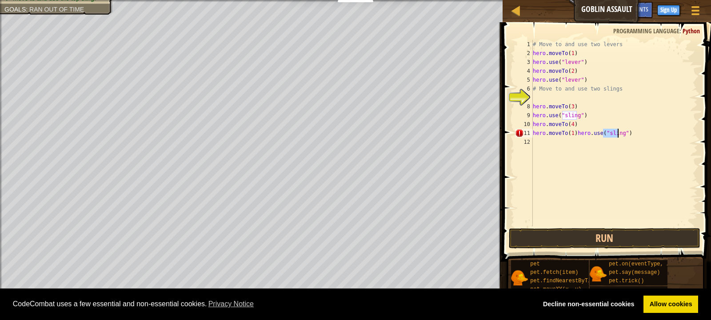
click at [572, 135] on div "# Move to and use two levers hero . moveTo ( 1 ) hero . use ( "lever" ) hero . …" at bounding box center [614, 142] width 167 height 204
type textarea "hero.use("sling")"
click at [610, 237] on button "Run" at bounding box center [605, 238] width 192 height 20
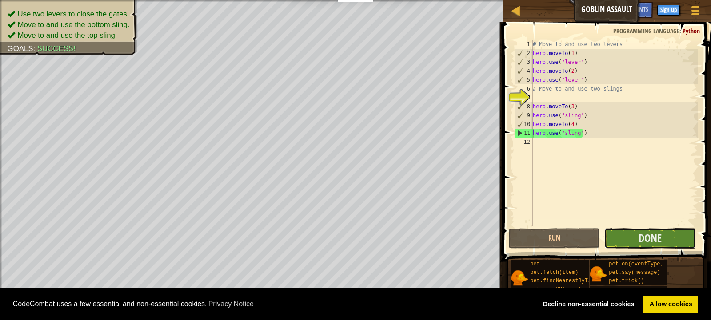
click at [664, 242] on button "Done" at bounding box center [649, 238] width 91 height 20
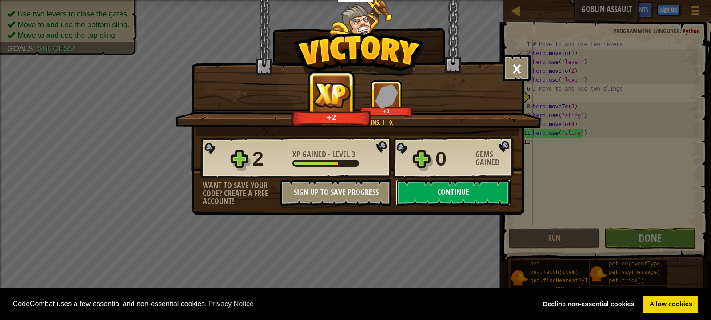
click at [442, 197] on button "Continue" at bounding box center [453, 192] width 115 height 27
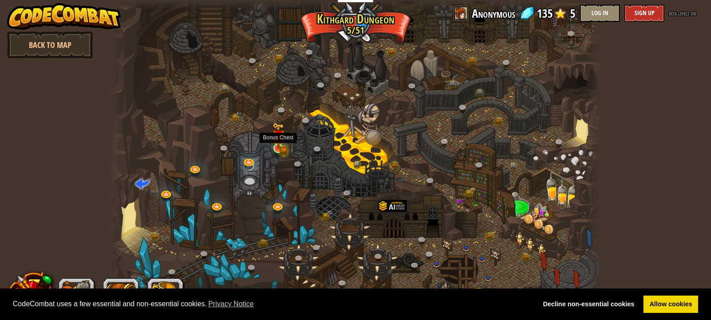
click at [277, 139] on img at bounding box center [277, 136] width 7 height 7
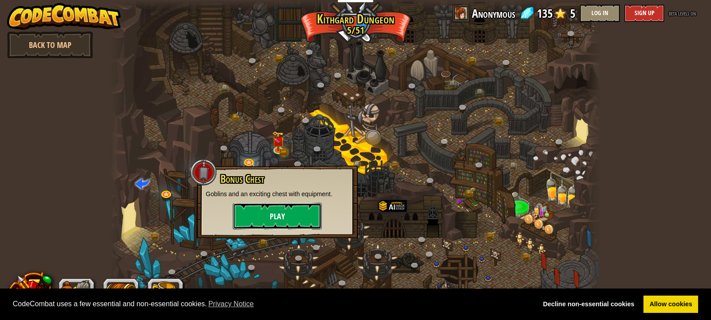
click at [259, 216] on button "Play" at bounding box center [277, 216] width 89 height 27
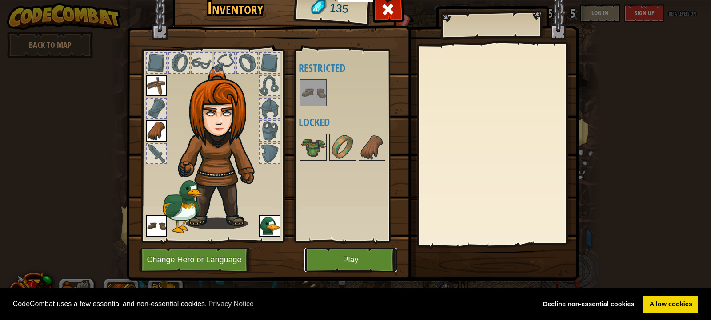
click at [334, 254] on button "Play" at bounding box center [350, 260] width 93 height 24
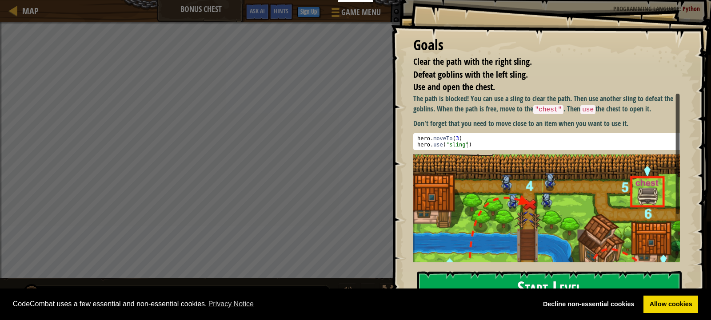
click at [508, 285] on button "Start Level" at bounding box center [549, 288] width 264 height 35
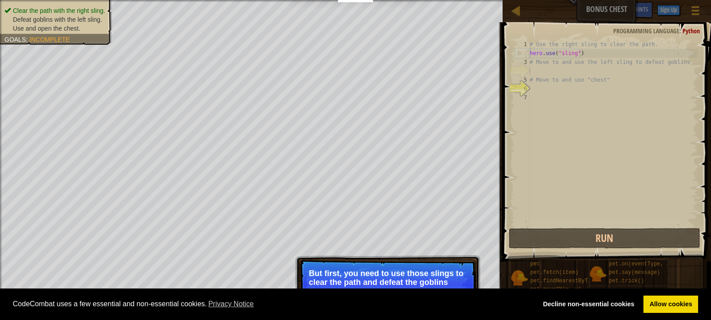
click at [365, 276] on p "But first, you need to use those slings to clear the path and defeat the goblins" at bounding box center [388, 278] width 158 height 18
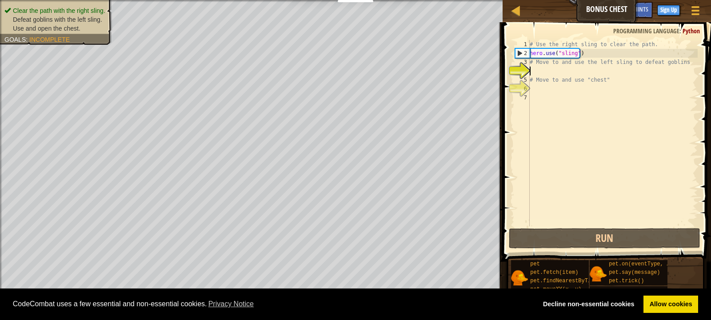
scroll to position [4, 0]
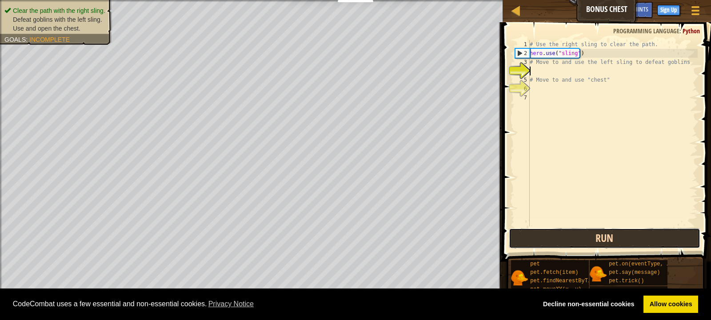
click at [582, 232] on button "Run" at bounding box center [605, 238] width 192 height 20
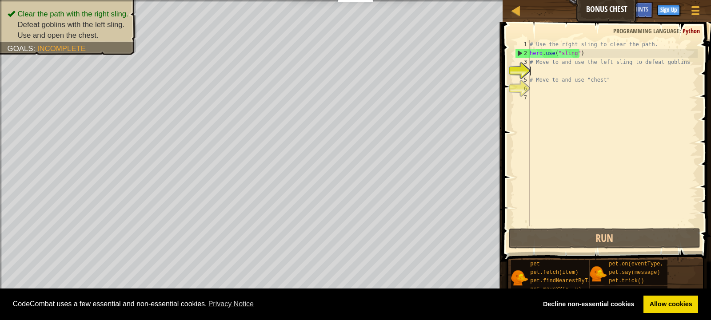
click at [546, 68] on div "# Use the right sling to clear the path. hero . use ( "sling" ) # Move to and u…" at bounding box center [613, 142] width 170 height 204
paste textarea "hero.moveTo(1)"
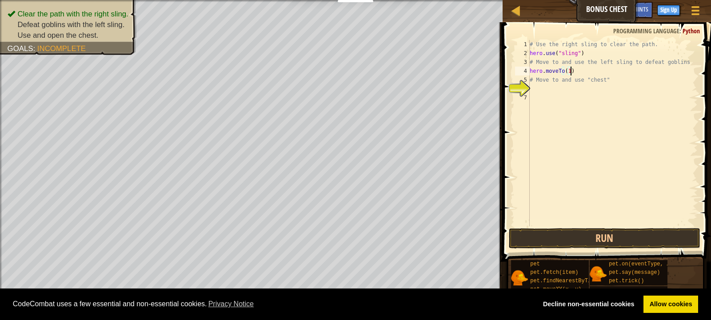
click at [565, 72] on div "# Use the right sling to clear the path. hero . use ( "sling" ) # Move to and u…" at bounding box center [613, 142] width 170 height 204
click at [568, 71] on div "# Use the right sling to clear the path. hero . use ( "sling" ) # Move to and u…" at bounding box center [613, 142] width 170 height 204
type textarea "hero.moveTo(3)"
click at [577, 244] on button "Run" at bounding box center [605, 238] width 192 height 20
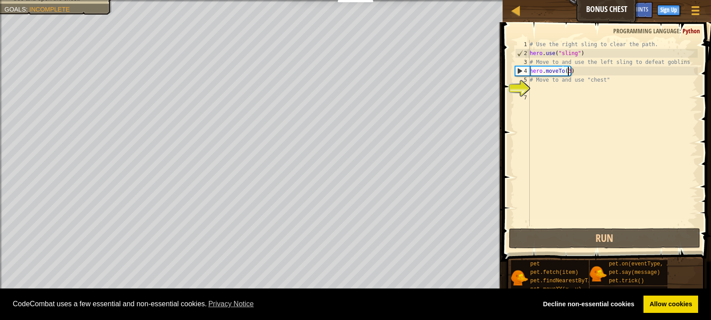
scroll to position [4, 0]
paste textarea "hero.moveTo(1)"
type textarea "hero.moveTo(1)"
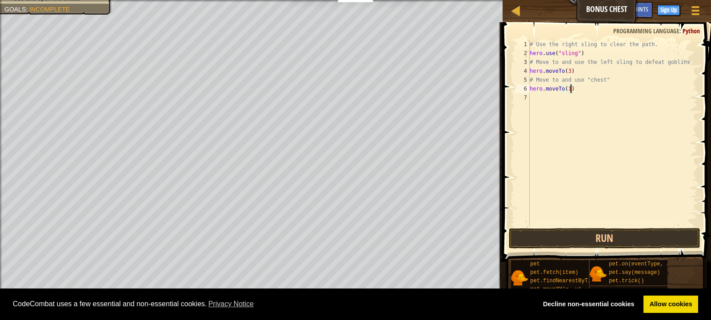
click at [561, 89] on div "# Use the right sling to clear the path. hero . use ( "sling" ) # Move to and u…" at bounding box center [613, 142] width 170 height 204
drag, startPoint x: 574, startPoint y: 96, endPoint x: 541, endPoint y: 96, distance: 32.9
click at [538, 96] on div "# Use the right sling to clear the path. hero . use ( "sling" ) # Move to and u…" at bounding box center [613, 142] width 170 height 204
drag, startPoint x: 573, startPoint y: 91, endPoint x: 541, endPoint y: 101, distance: 33.1
click at [541, 101] on div "# Use the right sling to clear the path. hero . use ( "sling" ) # Move to and u…" at bounding box center [613, 142] width 170 height 204
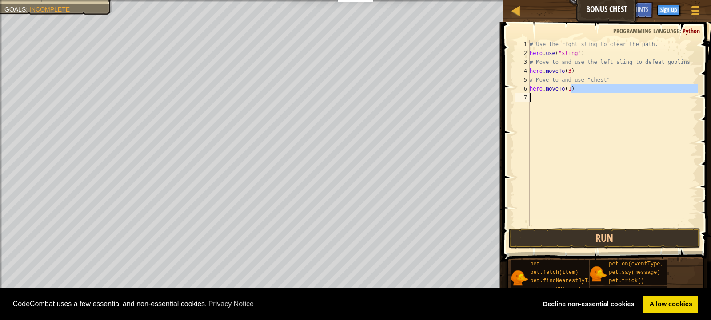
type textarea "hero.moveTo(1)"
click at [576, 113] on div "# Use the right sling to clear the path. hero . use ( "sling" ) # Move to and u…" at bounding box center [613, 133] width 170 height 187
click at [574, 90] on div "# Use the right sling to clear the path. hero . use ( "sling" ) # Move to and u…" at bounding box center [613, 142] width 170 height 204
drag, startPoint x: 539, startPoint y: 96, endPoint x: 540, endPoint y: 89, distance: 6.7
click at [520, 97] on div "hero. 1 2 3 4 5 6 7 # Use the right sling to clear the path. hero . use ( "slin…" at bounding box center [605, 133] width 184 height 187
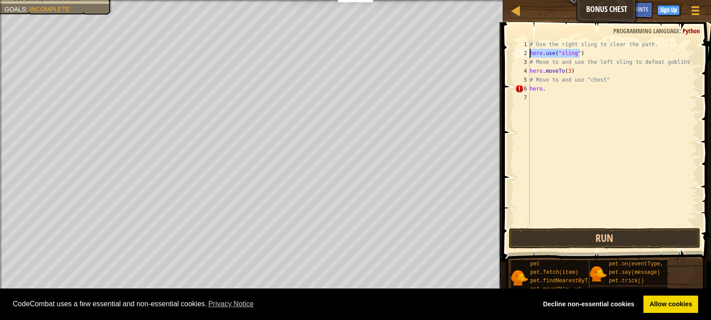
drag, startPoint x: 578, startPoint y: 54, endPoint x: 526, endPoint y: 54, distance: 52.0
click at [526, 54] on div "hero. 1 2 3 4 5 6 7 # Use the right sling to clear the path. hero . use ( "slin…" at bounding box center [605, 133] width 184 height 187
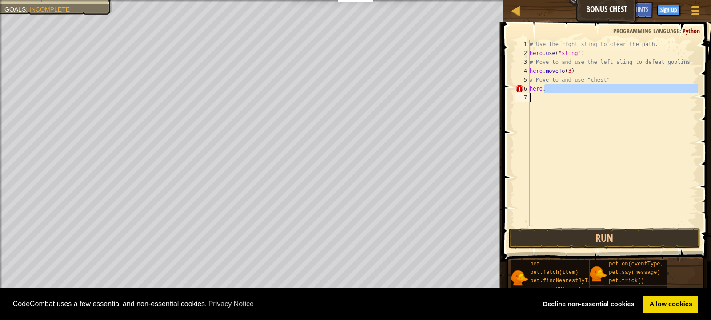
drag, startPoint x: 544, startPoint y: 87, endPoint x: 520, endPoint y: 94, distance: 25.1
click at [520, 94] on div "hero.use("sling") 1 2 3 4 5 6 7 # Use the right sling to clear the path. hero .…" at bounding box center [605, 133] width 184 height 187
click at [544, 85] on div "# Use the right sling to clear the path. hero . use ( "sling" ) # Move to and u…" at bounding box center [613, 133] width 170 height 187
click at [544, 87] on div "# Use the right sling to clear the path. hero . use ( "sling" ) # Move to and u…" at bounding box center [613, 142] width 170 height 204
type textarea "h"
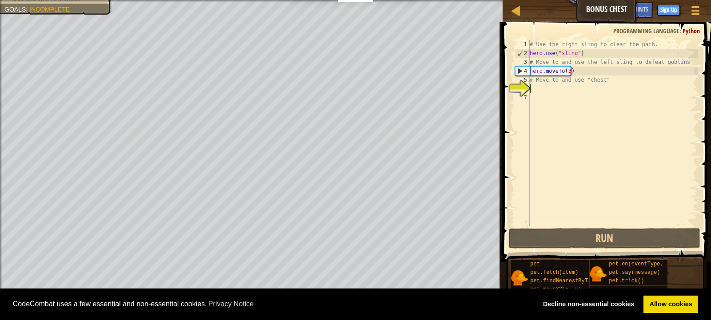
paste textarea "hero.use("sling")"
type textarea "hero.use("sling")"
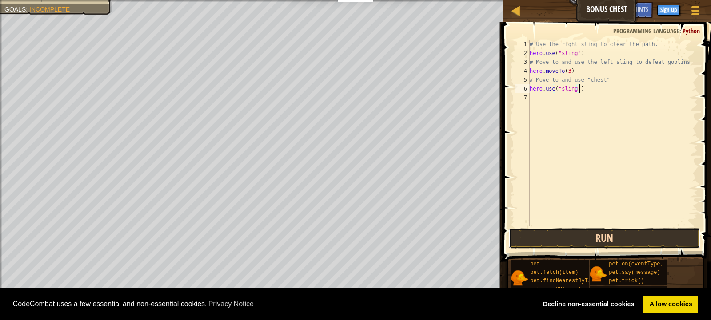
click at [587, 232] on button "Run" at bounding box center [605, 238] width 192 height 20
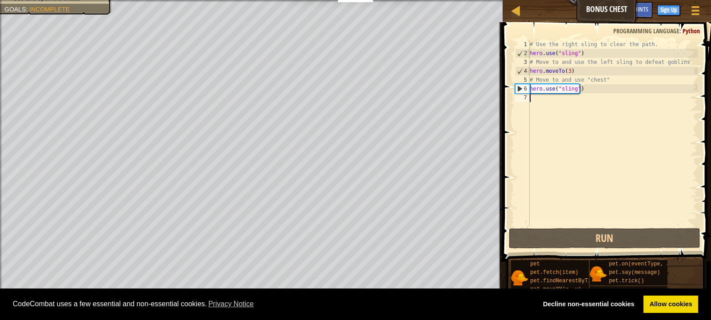
paste textarea "hero.use("sling")"
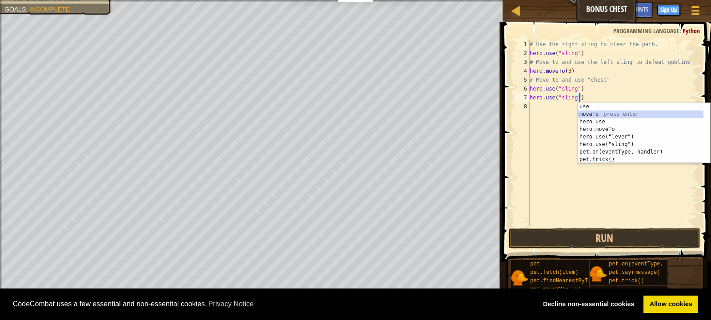
click at [585, 114] on div "use press enter moveTo press enter hero.use press enter hero.moveTo press enter…" at bounding box center [640, 140] width 126 height 75
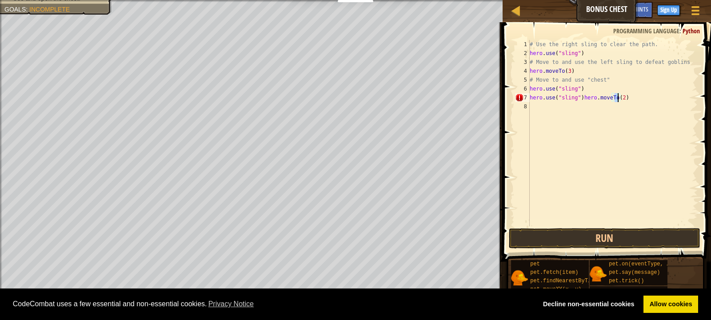
click at [580, 100] on div "# Use the right sling to clear the path. hero . use ( "sling" ) # Move to and u…" at bounding box center [613, 142] width 170 height 204
type textarea "hero.moveTo(2)"
drag, startPoint x: 573, startPoint y: 99, endPoint x: 545, endPoint y: 95, distance: 28.3
click at [530, 95] on div "# Use the right sling to clear the path. hero . use ( "sling" ) # Move to and u…" at bounding box center [613, 142] width 170 height 204
paste textarea
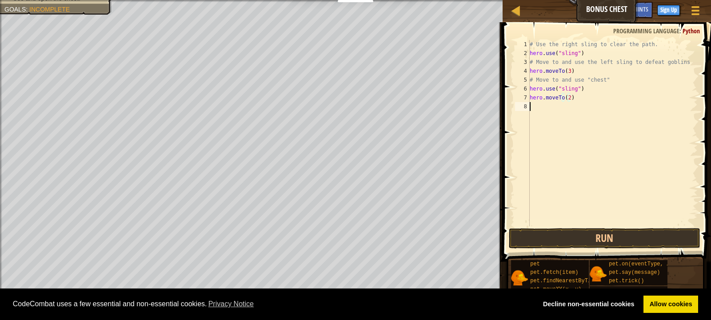
click at [548, 110] on div "# Use the right sling to clear the path. hero . use ( "sling" ) # Move to and u…" at bounding box center [613, 142] width 170 height 204
paste textarea "hero.moveTo(2)"
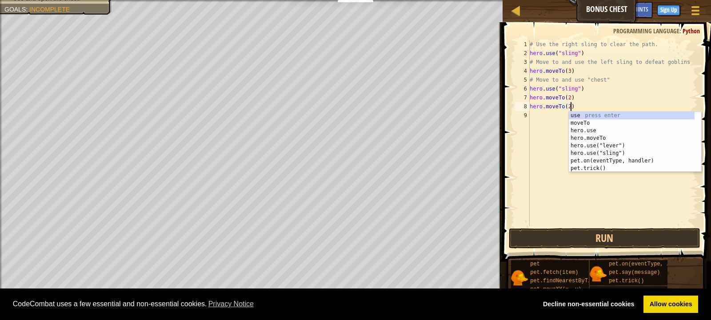
click at [568, 107] on div "# Use the right sling to clear the path. hero . use ( "sling" ) # Move to and u…" at bounding box center [613, 142] width 170 height 204
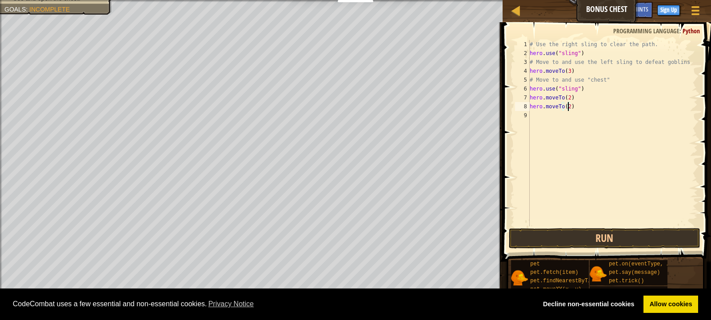
click at [567, 94] on div "# Use the right sling to clear the path. hero . use ( "sling" ) # Move to and u…" at bounding box center [613, 142] width 170 height 204
click at [566, 107] on div "# Use the right sling to clear the path. hero . use ( "sling" ) # Move to and u…" at bounding box center [613, 142] width 170 height 204
click at [606, 235] on button "Run" at bounding box center [605, 238] width 192 height 20
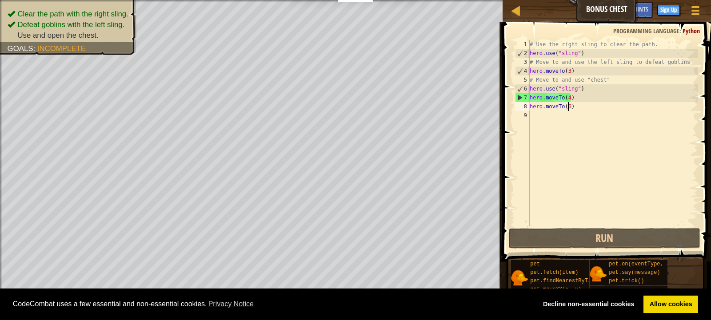
click at [569, 99] on div "# Use the right sling to clear the path. hero . use ( "sling" ) # Move to and u…" at bounding box center [613, 142] width 170 height 204
click at [567, 99] on div "# Use the right sling to clear the path. hero . use ( "sling" ) # Move to and u…" at bounding box center [613, 142] width 170 height 204
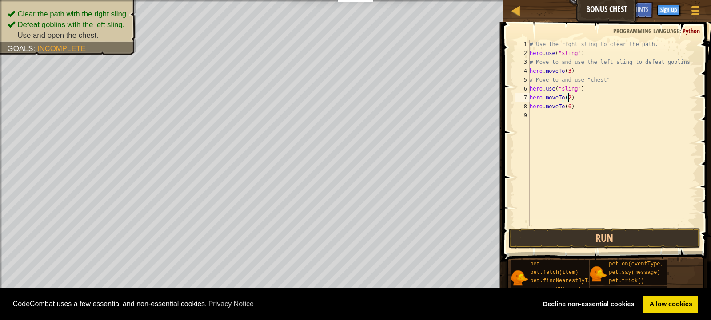
click at [567, 106] on div "# Use the right sling to clear the path. hero . use ( "sling" ) # Move to and u…" at bounding box center [613, 142] width 170 height 204
drag, startPoint x: 530, startPoint y: 106, endPoint x: 575, endPoint y: 111, distance: 44.7
click at [575, 111] on div "# Use the right sling to clear the path. hero . use ( "sling" ) # Move to and u…" at bounding box center [613, 142] width 170 height 204
type textarea "hero.moveTo(4)"
paste textarea
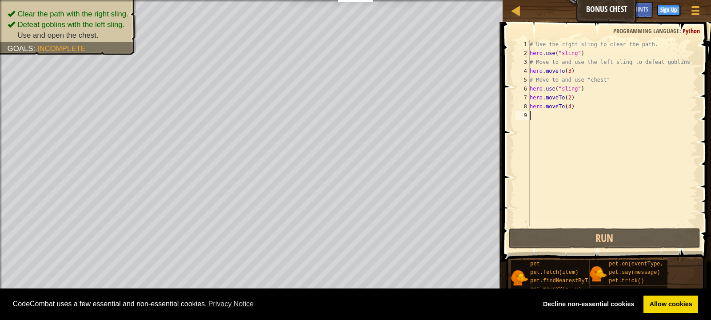
scroll to position [4, 0]
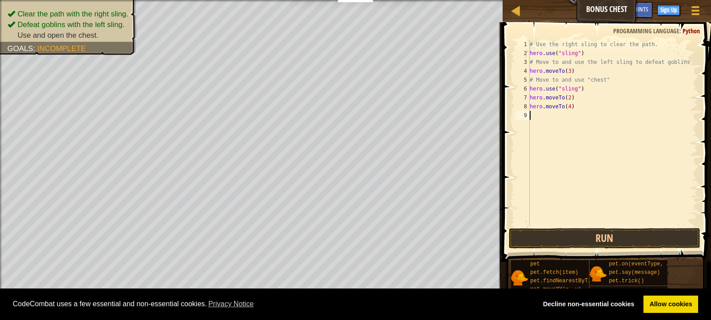
paste textarea "hero.moveTo(4)"
click at [572, 118] on div "# Use the right sling to clear the path. hero . use ( "sling" ) # Move to and u…" at bounding box center [613, 142] width 167 height 204
click at [570, 117] on div "# Use the right sling to clear the path. hero . use ( "sling" ) # Move to and u…" at bounding box center [613, 142] width 167 height 204
type textarea "hero.moveTo(6)"
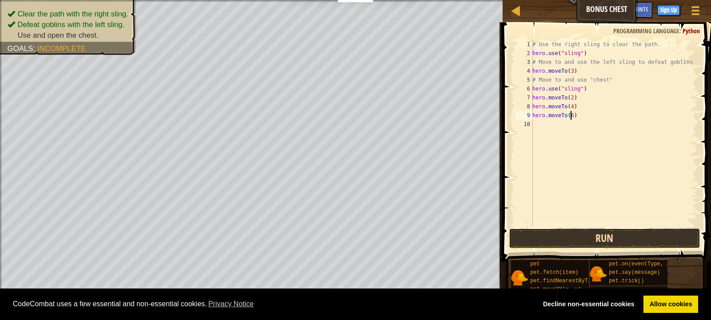
click at [572, 231] on button "Run" at bounding box center [605, 238] width 192 height 20
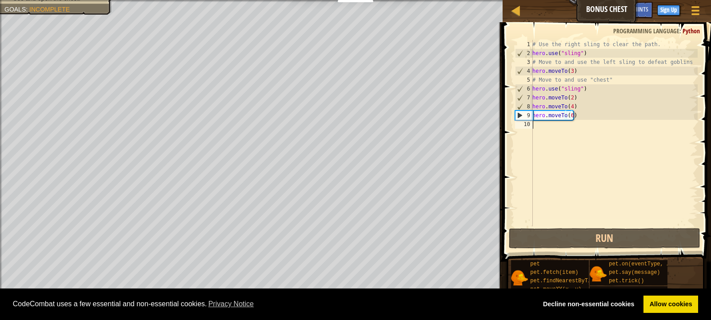
click at [550, 127] on div "# Use the right sling to clear the path. hero . use ( "sling" ) # Move to and u…" at bounding box center [613, 142] width 167 height 204
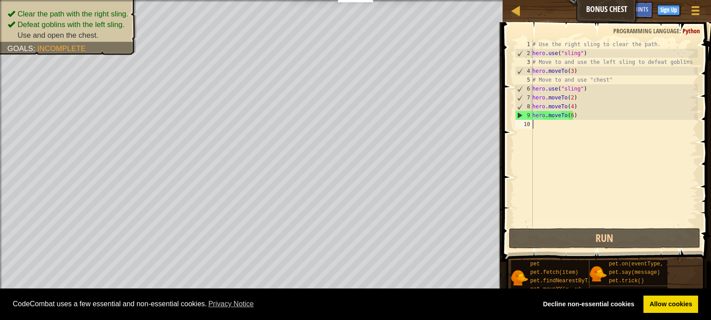
paste textarea "hero.moveTo(4)"
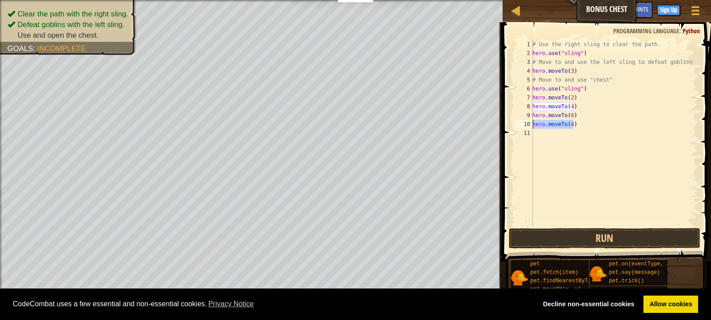
drag, startPoint x: 575, startPoint y: 124, endPoint x: 526, endPoint y: 128, distance: 49.1
click at [526, 128] on div "1 2 3 4 5 6 7 8 9 10 11 # Use the right sling to clear the path. hero . use ( "…" at bounding box center [605, 133] width 184 height 187
type textarea "hero.moveTo(4)"
paste textarea
click at [571, 129] on div "# Use the right sling to clear the path. hero . use ( "sling" ) # Move to and u…" at bounding box center [613, 142] width 167 height 204
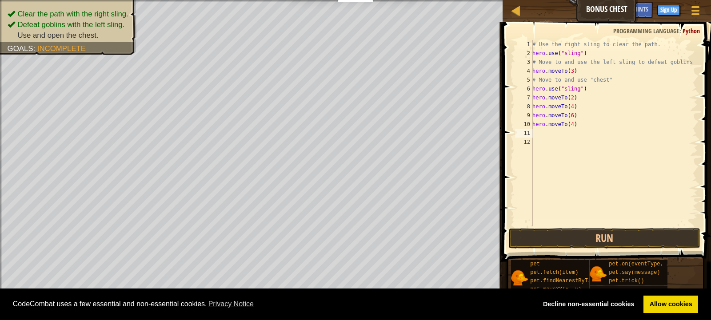
click at [597, 121] on div "# Use the right sling to clear the path. hero . use ( "sling" ) # Move to and u…" at bounding box center [613, 142] width 167 height 204
type textarea "h"
click at [553, 238] on button "Run" at bounding box center [605, 238] width 192 height 20
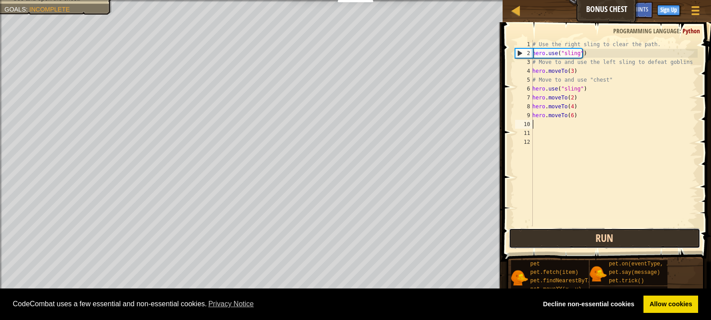
click at [553, 238] on button "Run" at bounding box center [605, 238] width 192 height 20
click at [553, 238] on button "Running" at bounding box center [605, 238] width 192 height 20
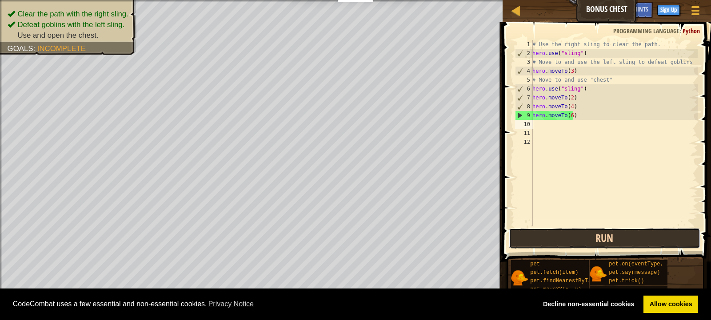
click at [560, 234] on button "Run" at bounding box center [605, 238] width 192 height 20
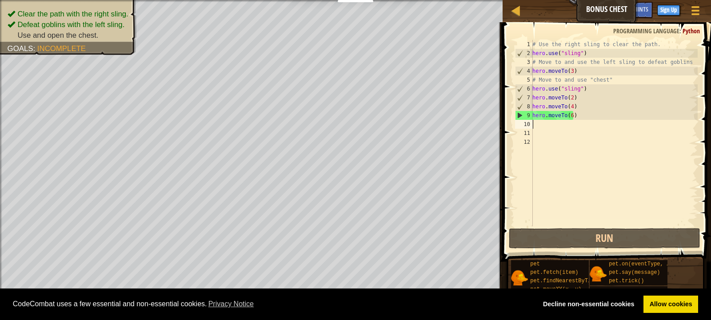
paste textarea "hero.moveTo(4)"
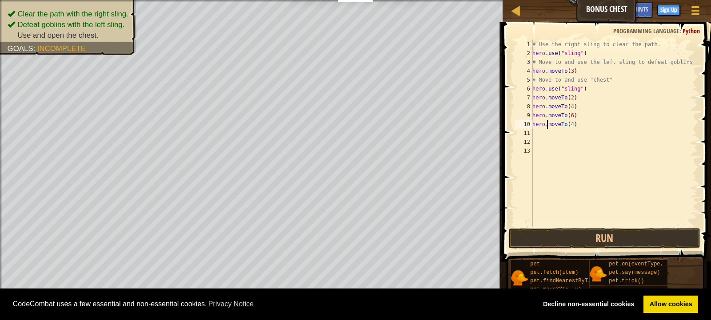
drag, startPoint x: 572, startPoint y: 127, endPoint x: 547, endPoint y: 125, distance: 24.9
click at [547, 125] on div "# Use the right sling to clear the path. hero . use ( "sling" ) # Move to and u…" at bounding box center [613, 142] width 167 height 204
paste textarea
drag, startPoint x: 566, startPoint y: 137, endPoint x: 528, endPoint y: 126, distance: 38.8
click at [528, 126] on div "eTo(4) 1 2 3 4 5 6 7 8 9 10 11 12 13 14 # Use the right sling to clear the path…" at bounding box center [605, 133] width 184 height 187
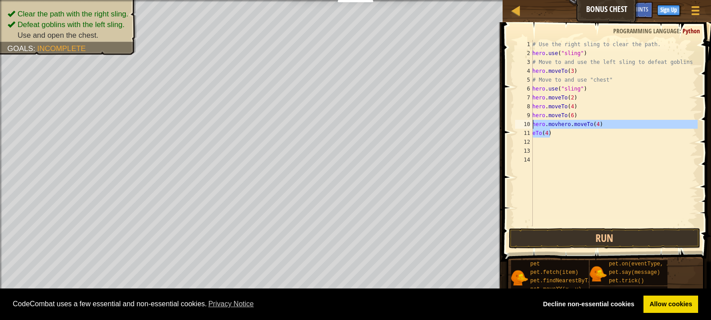
type textarea "hero.movhero.moveTo(4) eTo(4)"
